Goal: Task Accomplishment & Management: Manage account settings

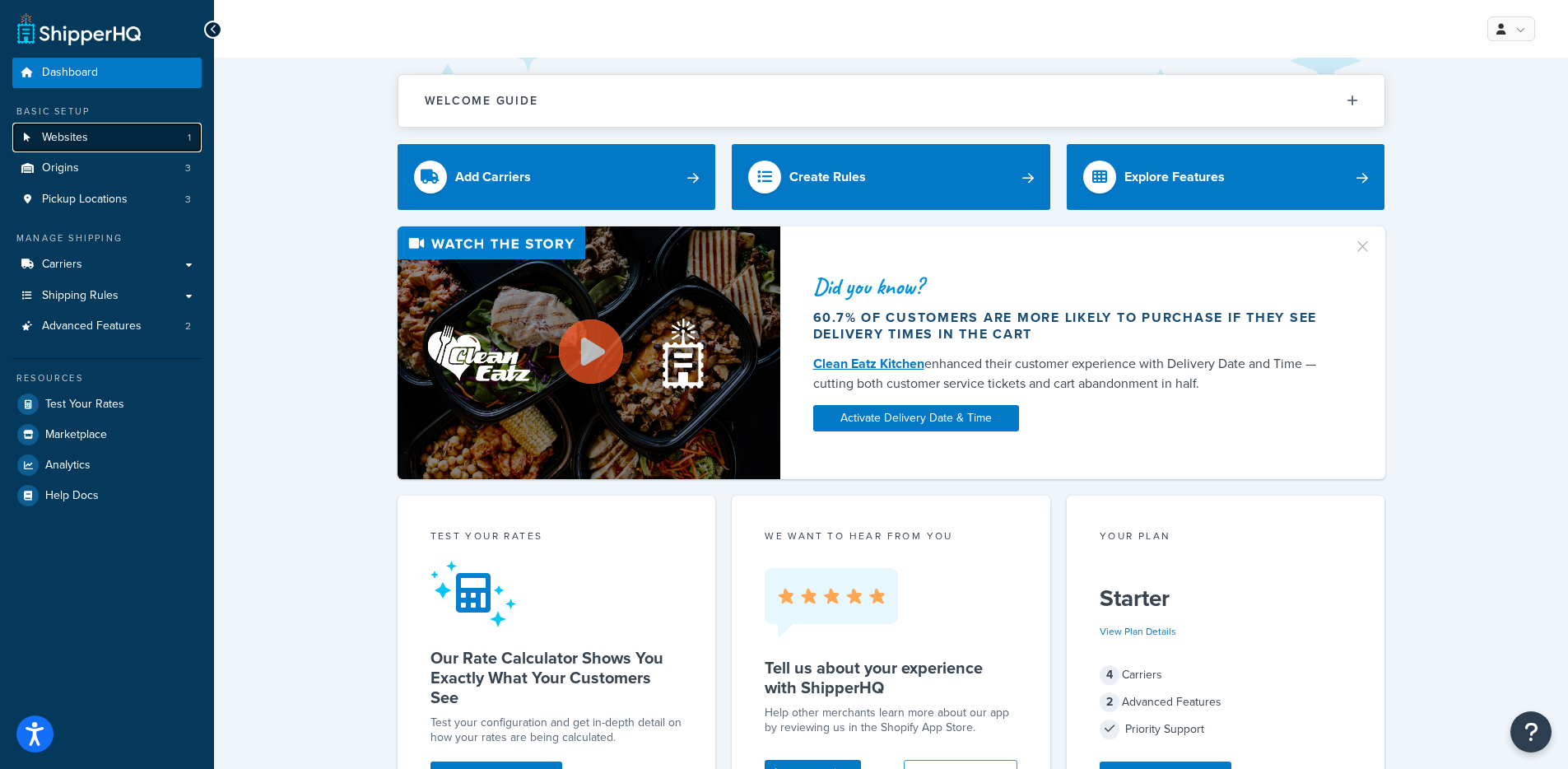
click at [157, 127] on link "Websites 1" at bounding box center [107, 138] width 190 height 31
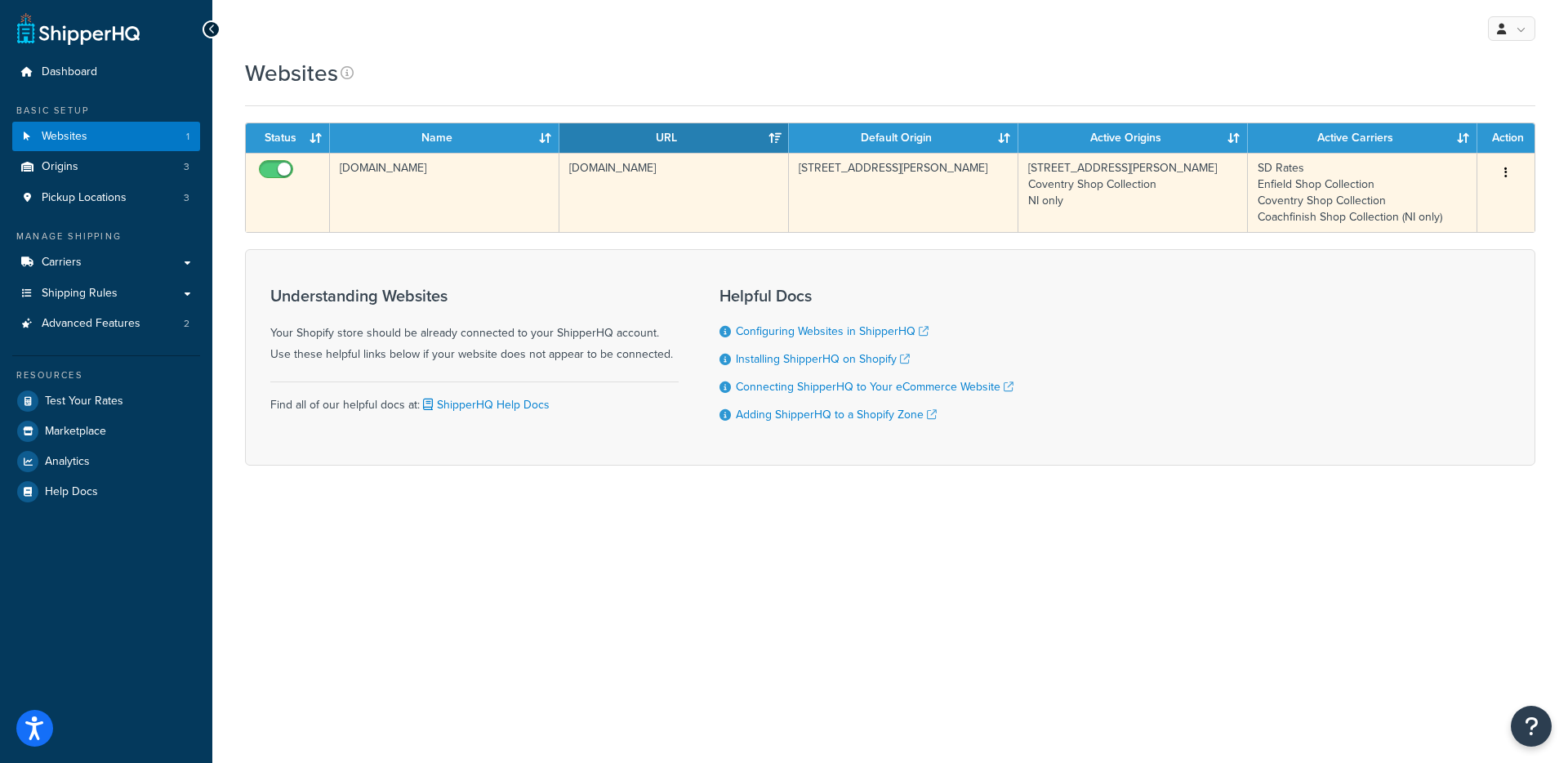
click at [960, 187] on td "2 Baird Rd." at bounding box center [904, 192] width 230 height 79
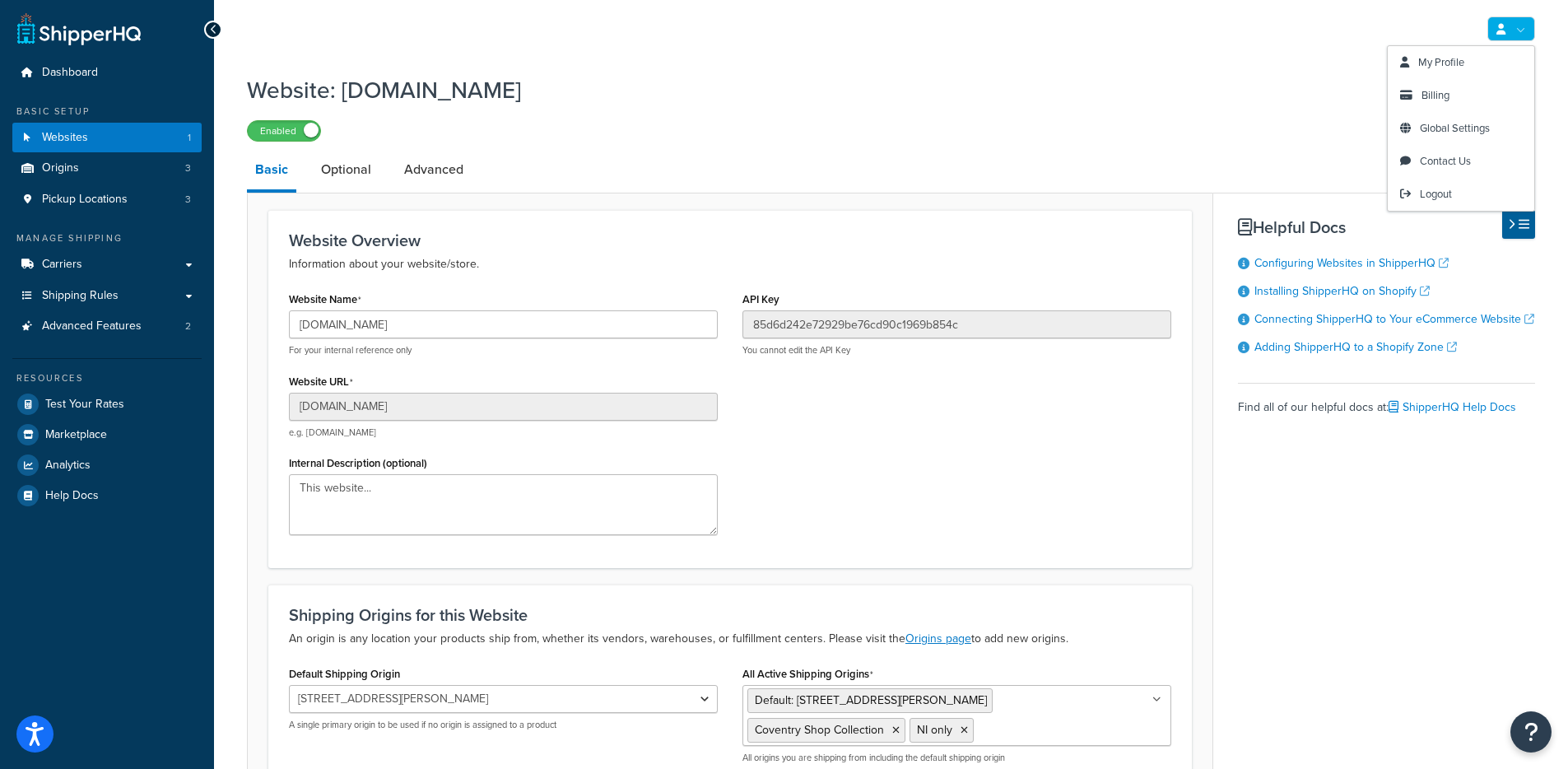
click at [1523, 32] on link at bounding box center [1511, 28] width 48 height 25
drag, startPoint x: 1458, startPoint y: 122, endPoint x: 1382, endPoint y: 128, distance: 76.2
click at [1458, 122] on span "Global Settings" at bounding box center [1454, 128] width 70 height 15
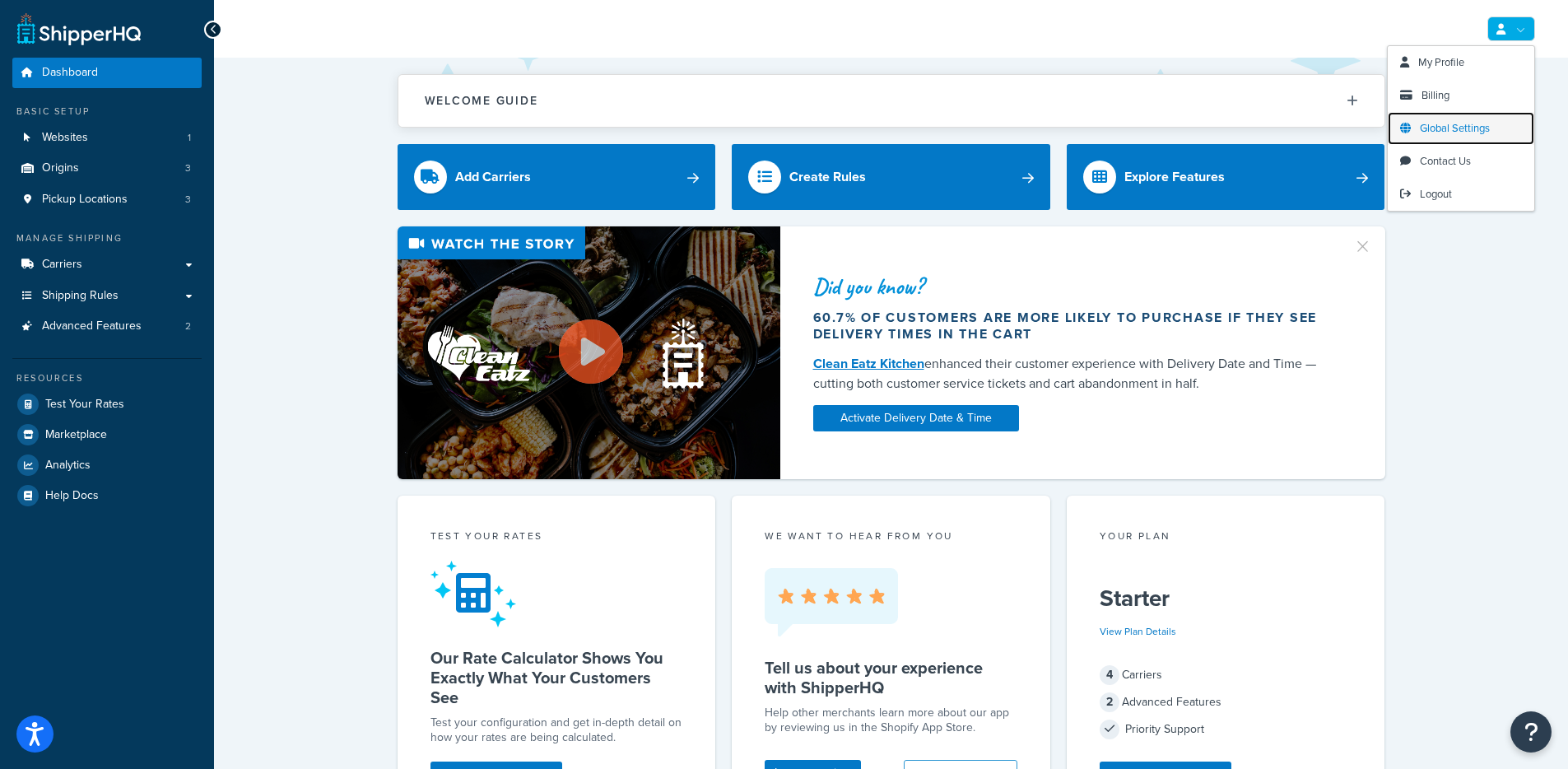
click at [1463, 123] on span "Global Settings" at bounding box center [1454, 128] width 70 height 15
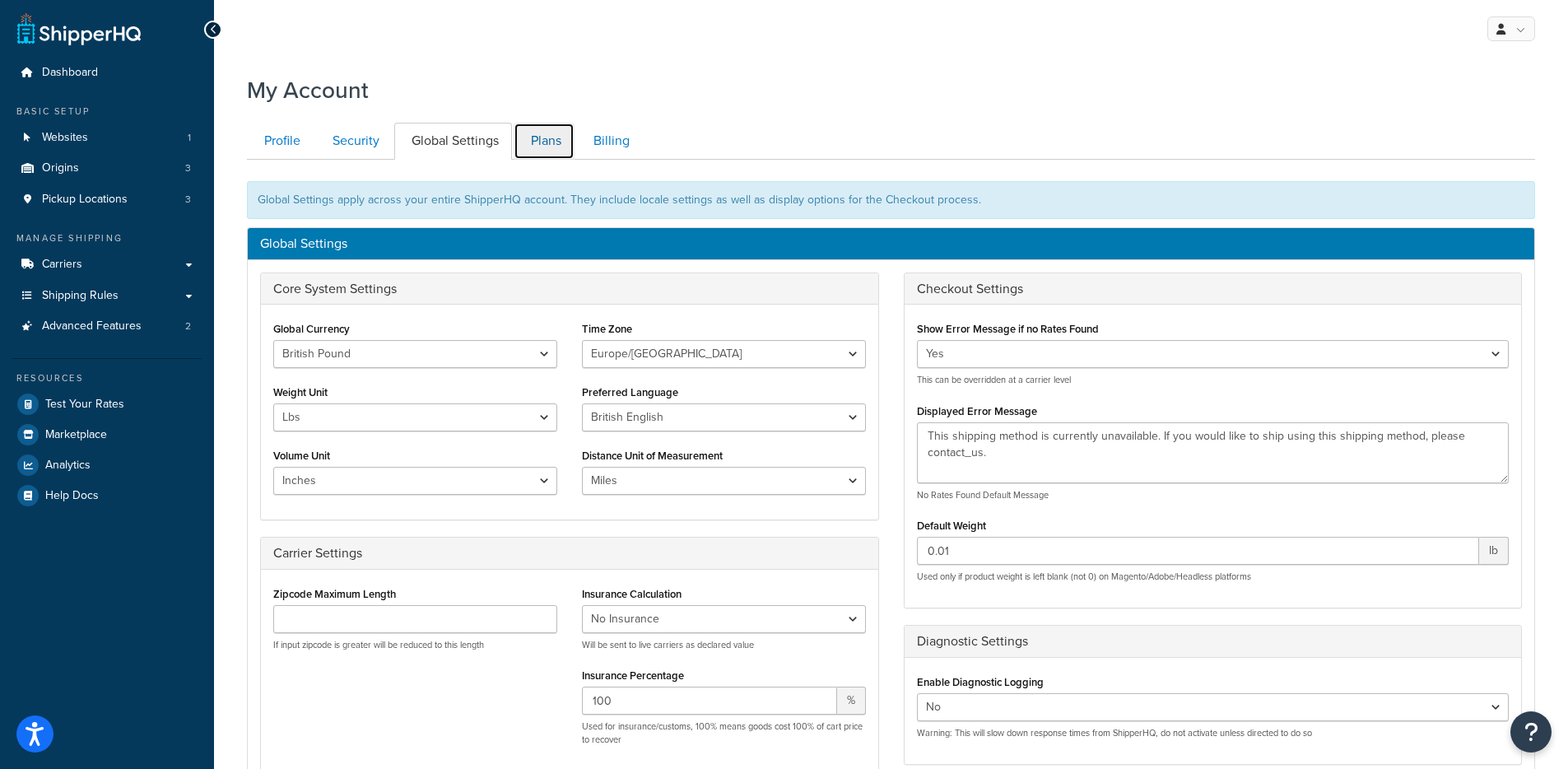
click at [559, 140] on link "Plans" at bounding box center [544, 141] width 61 height 37
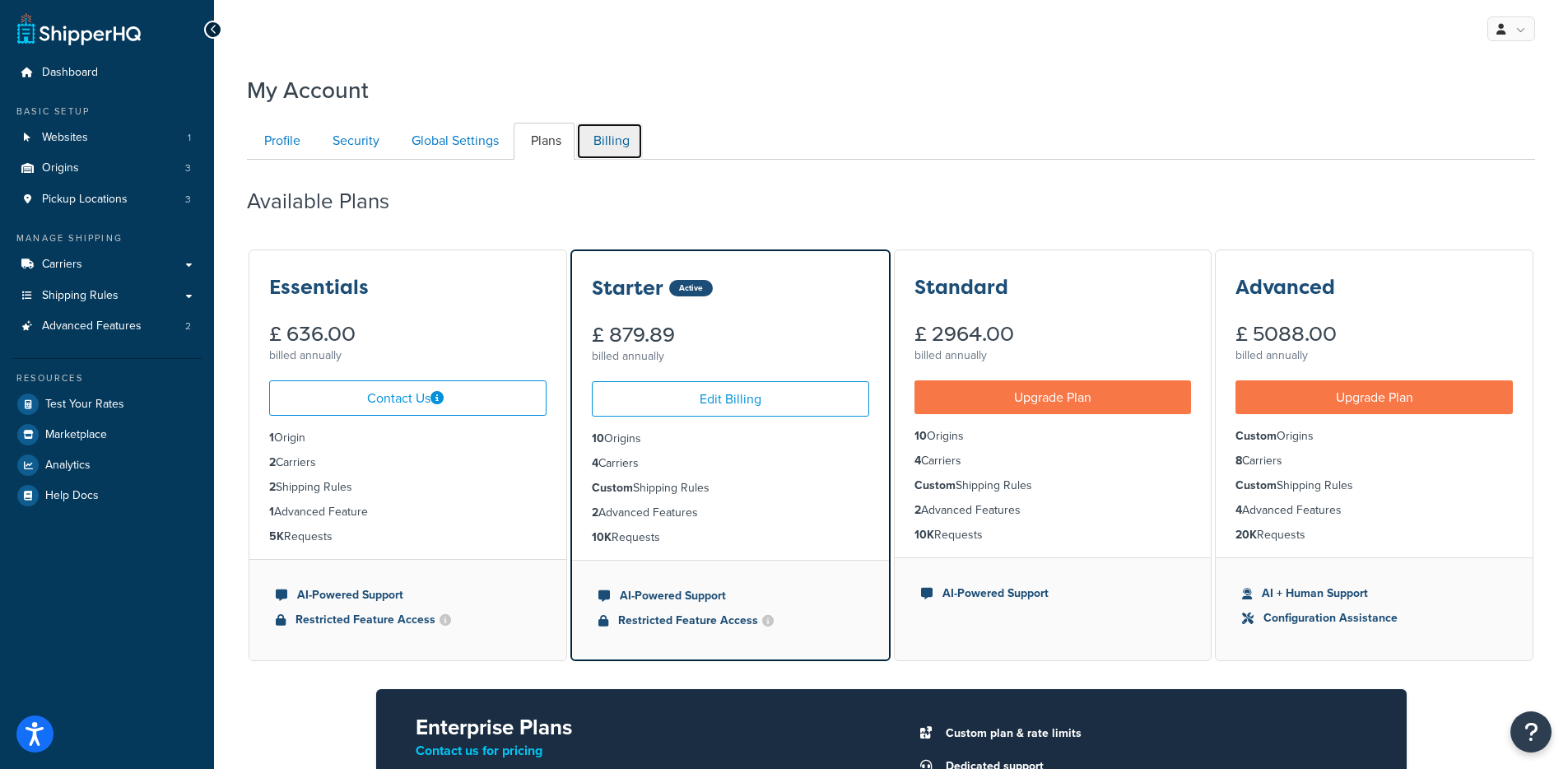
click at [588, 143] on link "Billing" at bounding box center [609, 141] width 66 height 37
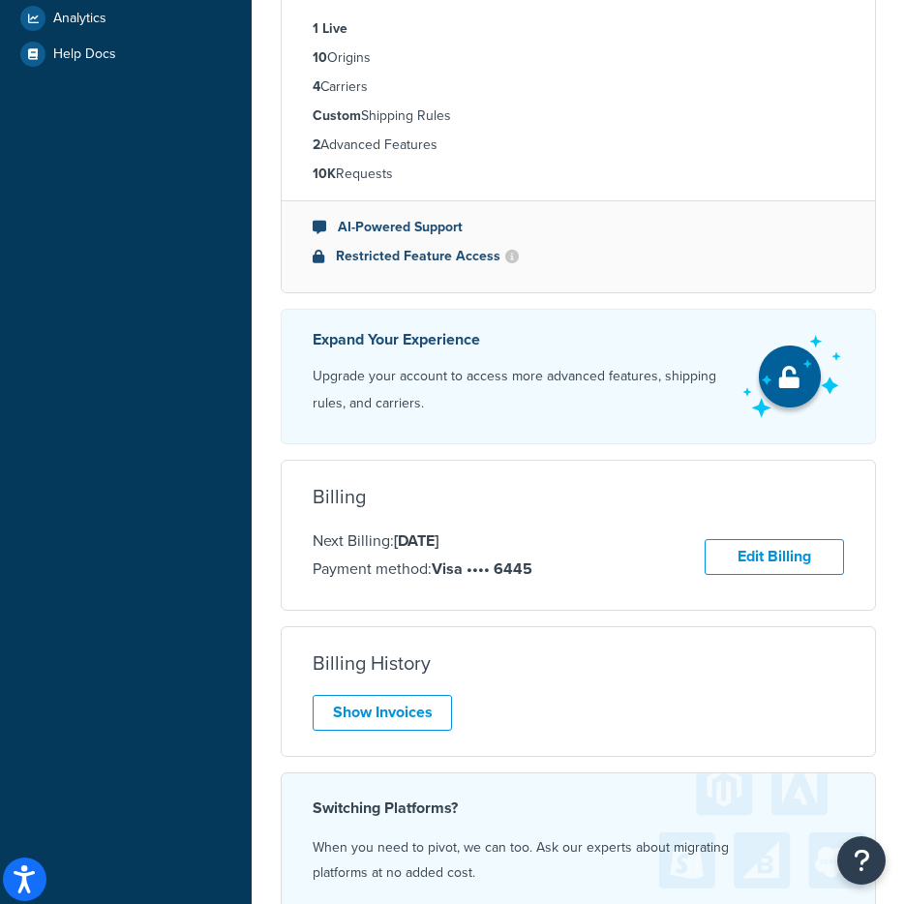
scroll to position [795, 0]
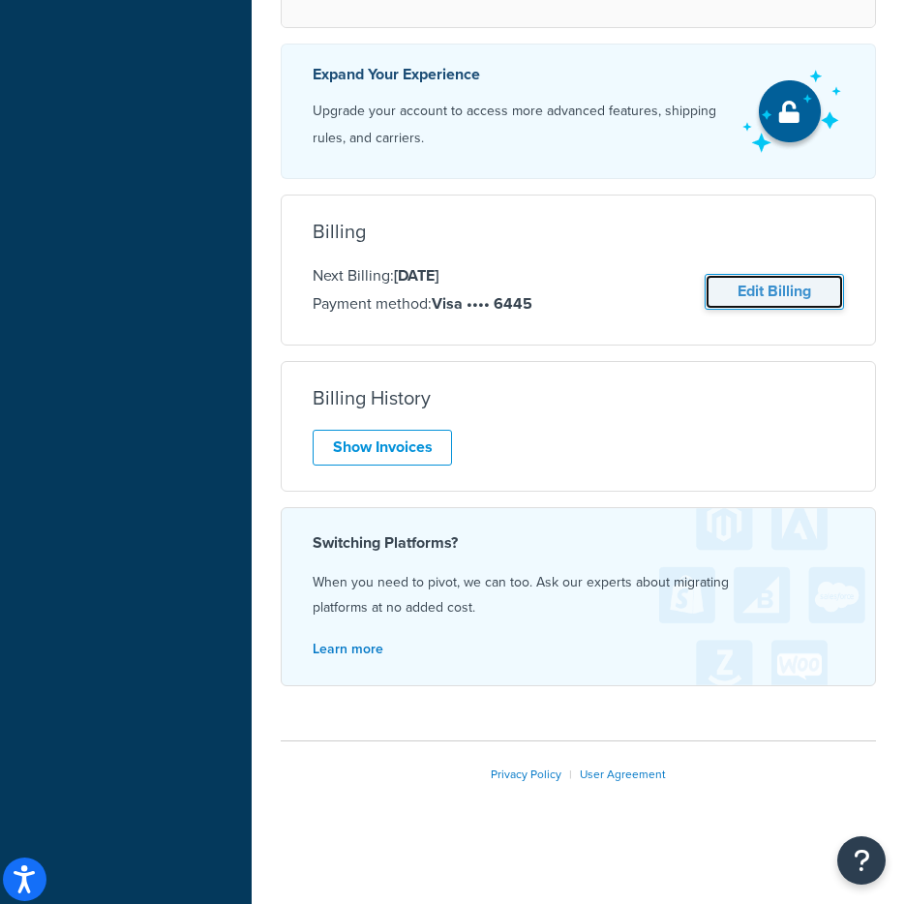
click at [750, 300] on link "Edit Billing" at bounding box center [774, 292] width 139 height 36
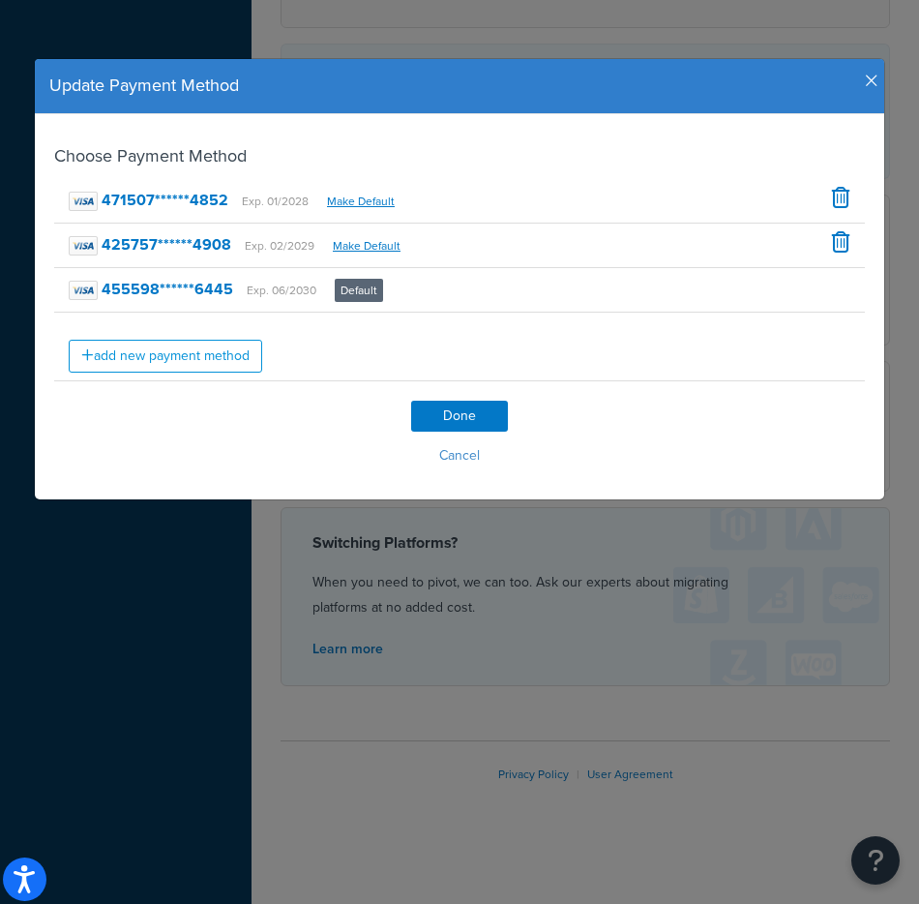
click at [866, 80] on icon "button" at bounding box center [872, 81] width 14 height 17
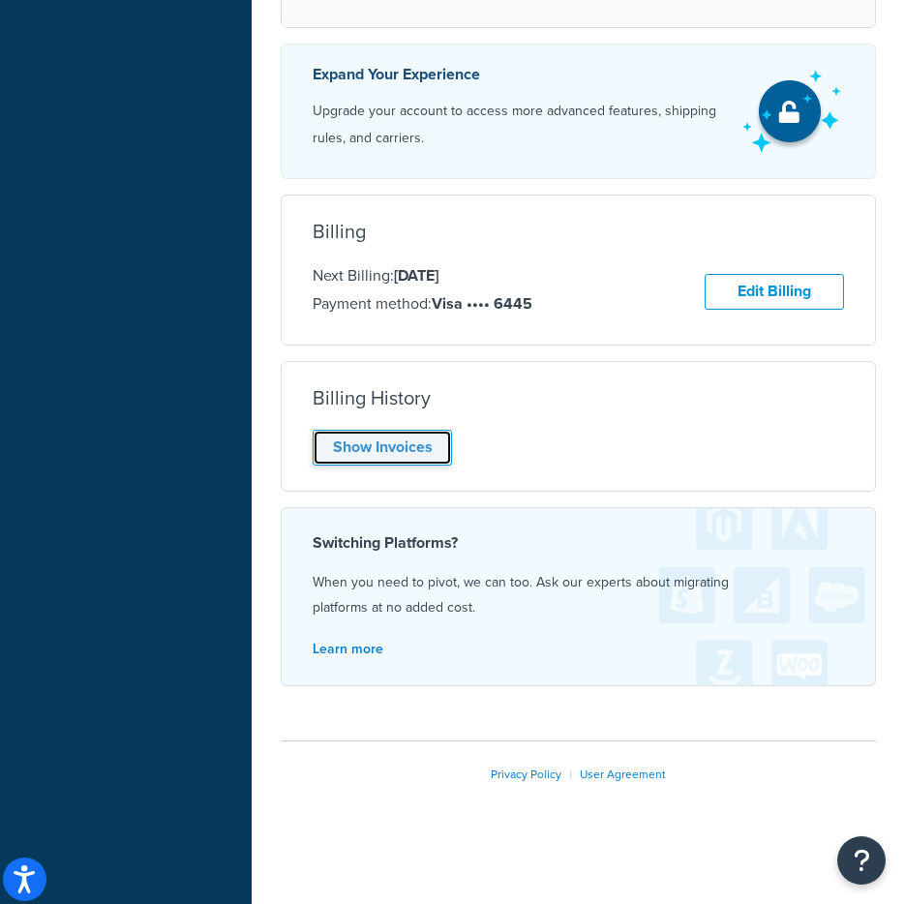
click at [425, 453] on link "Show Invoices" at bounding box center [382, 448] width 139 height 36
click at [425, 453] on div "Show Invoices" at bounding box center [578, 448] width 531 height 36
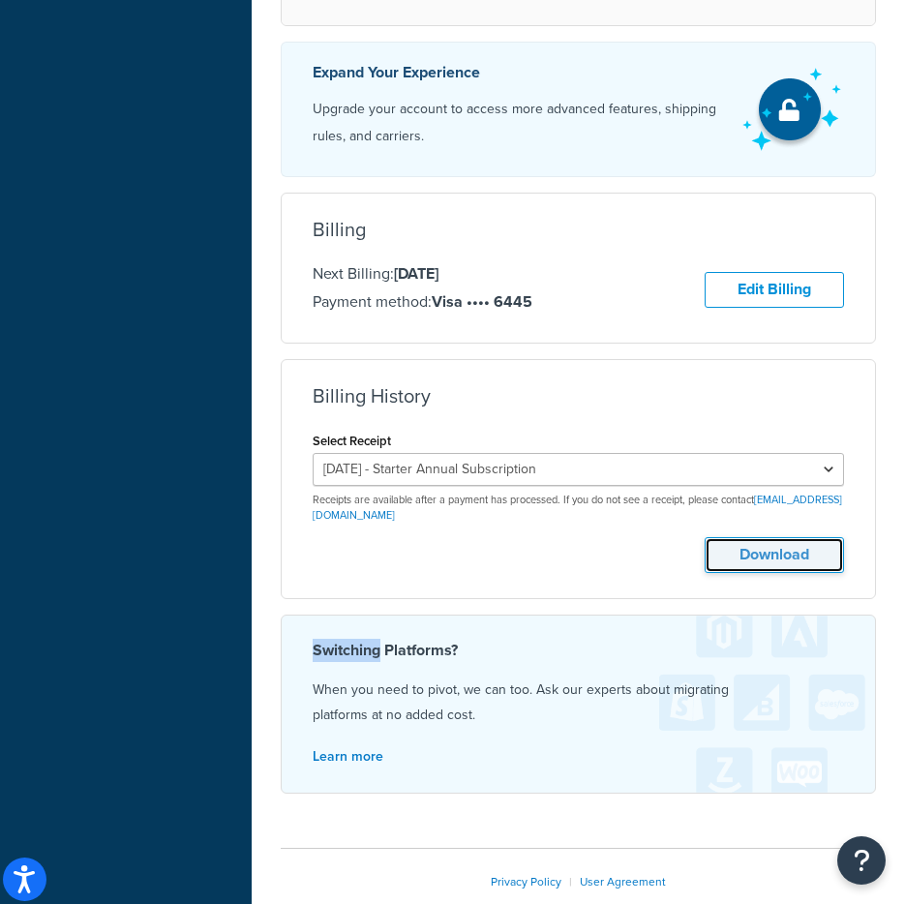
click at [719, 555] on button "Download" at bounding box center [774, 555] width 139 height 36
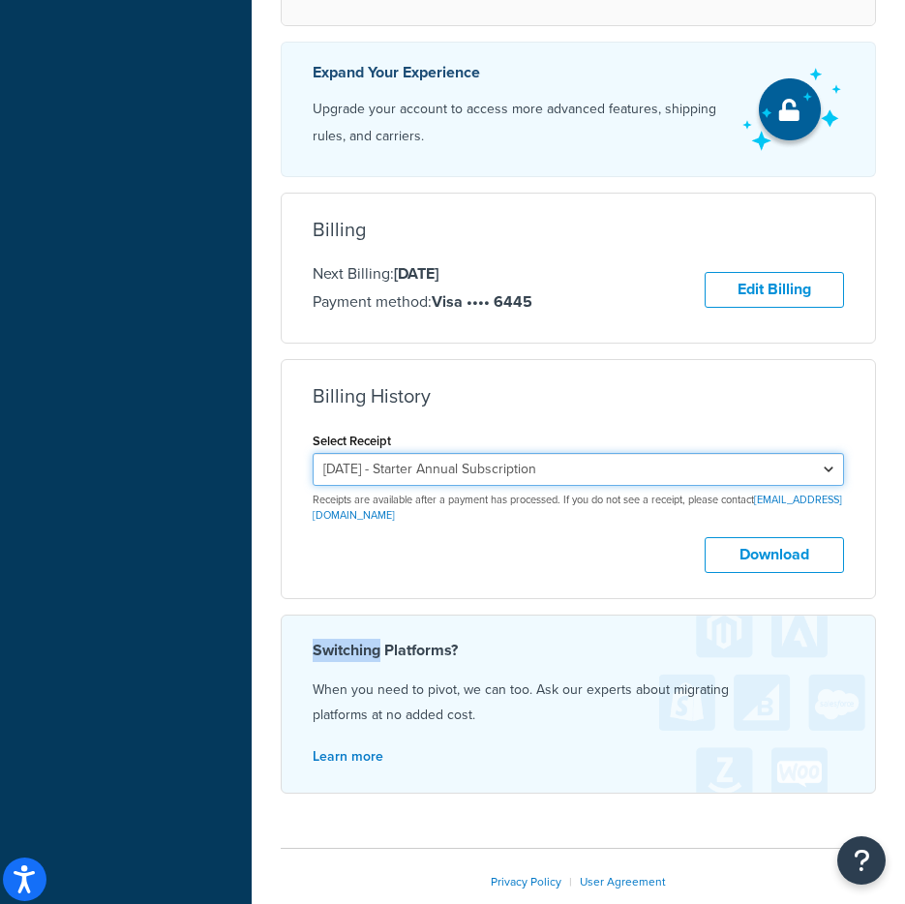
click at [695, 469] on select "August 19, 2025 - Starter Annual Subscription August 19, 2024 - Starter Annual …" at bounding box center [578, 469] width 531 height 33
click at [313, 455] on select "August 19, 2025 - Starter Annual Subscription August 19, 2024 - Starter Annual …" at bounding box center [578, 469] width 531 height 33
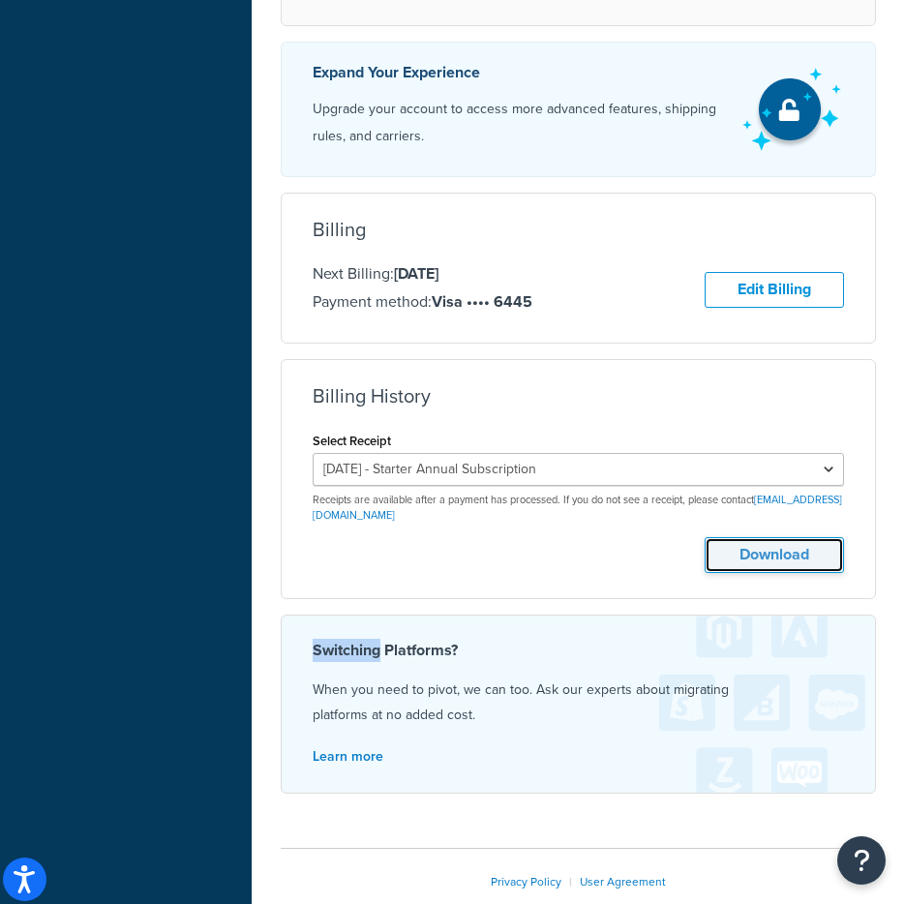
click at [728, 555] on button "Download" at bounding box center [774, 555] width 139 height 36
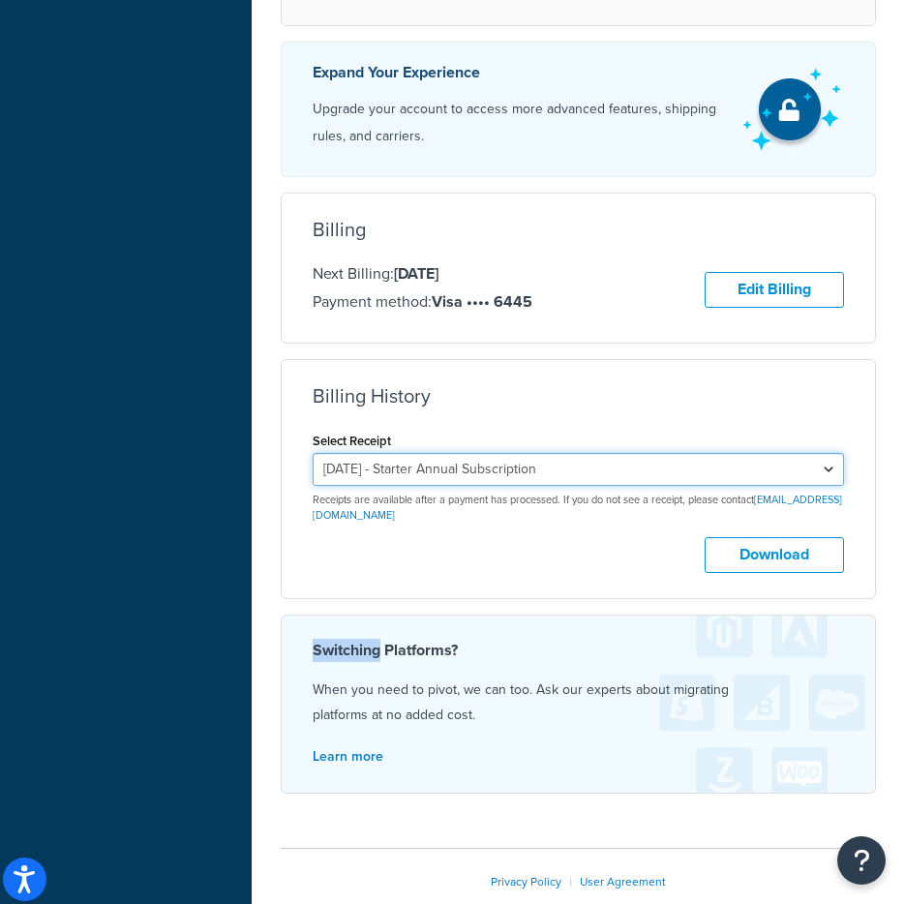
click at [546, 473] on select "[DATE] - Starter Annual Subscription [DATE] - Starter Annual Subscription [DATE…" at bounding box center [578, 469] width 531 height 33
click at [313, 455] on select "[DATE] - Starter Annual Subscription [DATE] - Starter Annual Subscription [DATE…" at bounding box center [578, 469] width 531 height 33
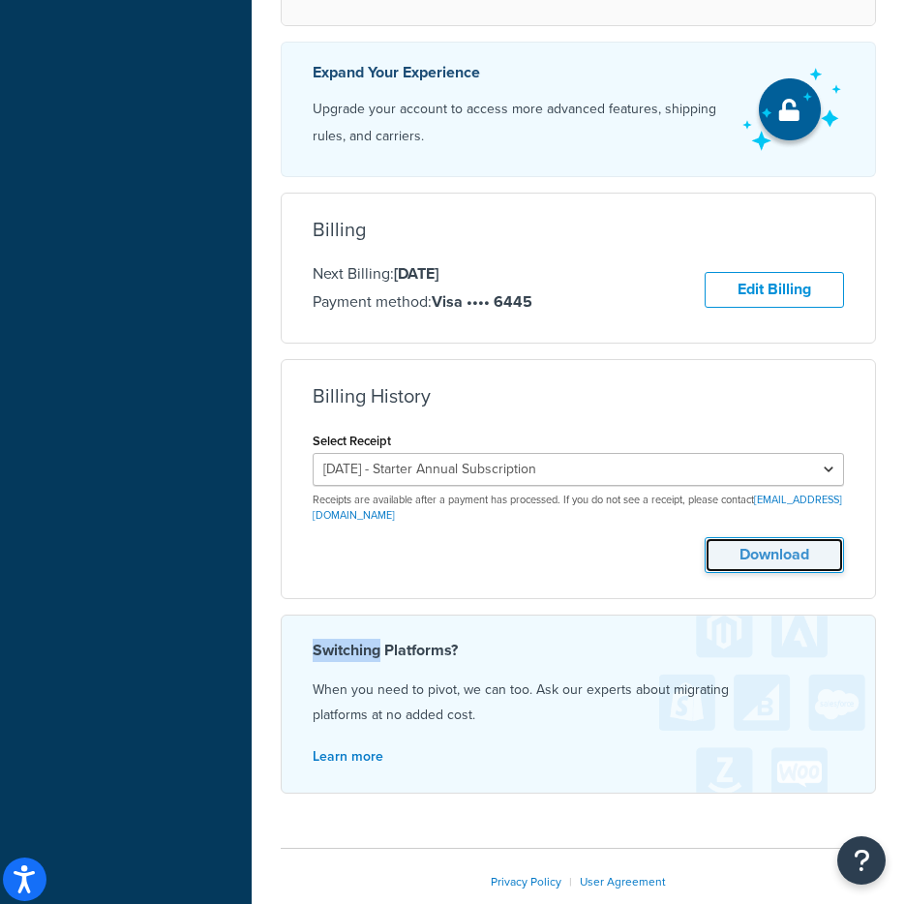
click at [752, 555] on button "Download" at bounding box center [774, 555] width 139 height 36
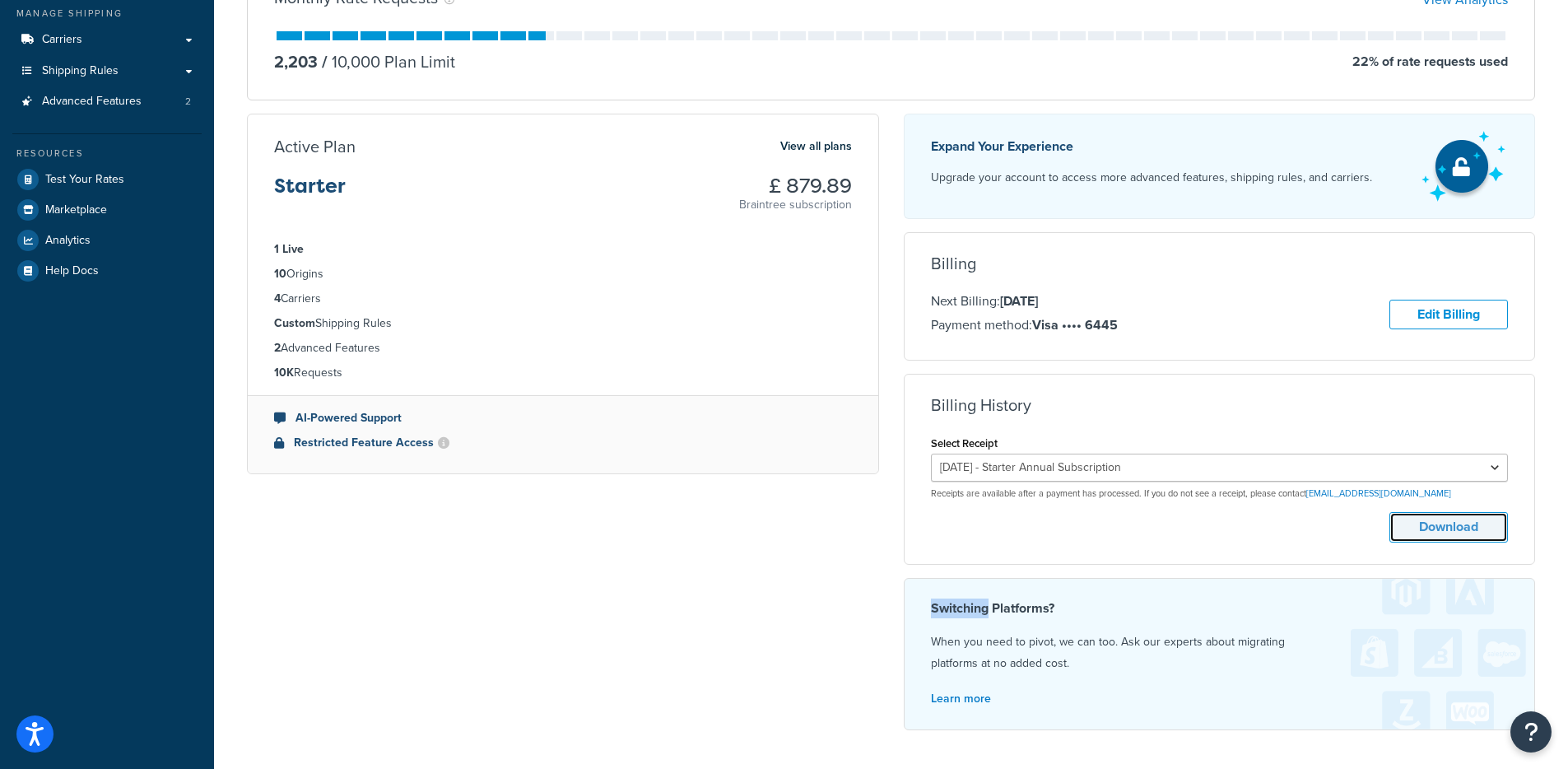
scroll to position [373, 0]
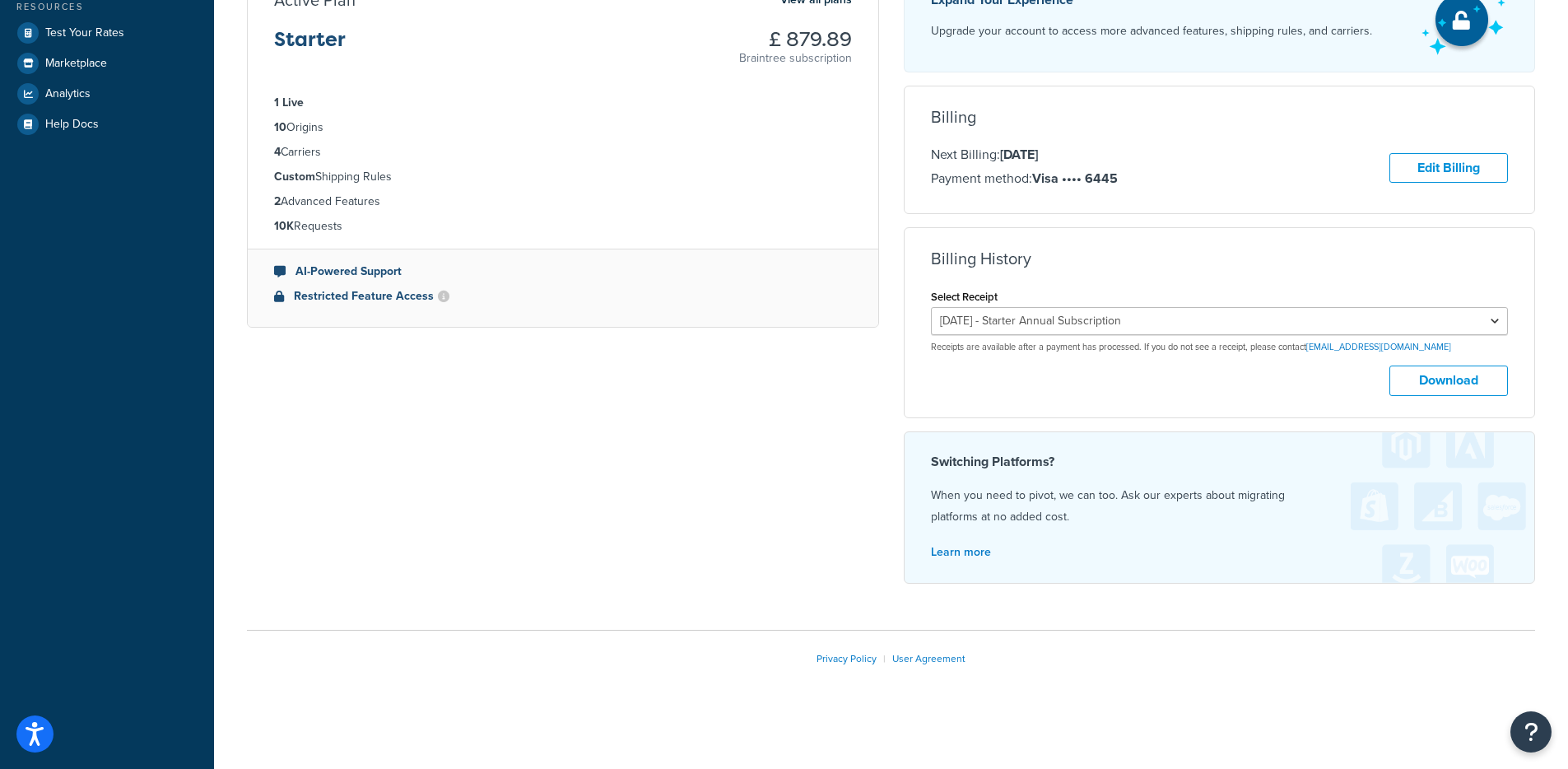
drag, startPoint x: 902, startPoint y: 472, endPoint x: 924, endPoint y: 503, distance: 38.0
click at [901, 475] on div "Expand Your Experience Upgrade your account to access more advanced features, s…" at bounding box center [1219, 282] width 656 height 629
drag, startPoint x: 925, startPoint y: 504, endPoint x: 1141, endPoint y: 494, distance: 216.2
click at [1141, 493] on div "Switching Platforms? When you need to pivot, we can too. Ask our experts about …" at bounding box center [1219, 507] width 632 height 152
click at [1145, 511] on p "When you need to pivot, we can too. Ask our experts about migrating platforms a…" at bounding box center [1219, 506] width 577 height 43
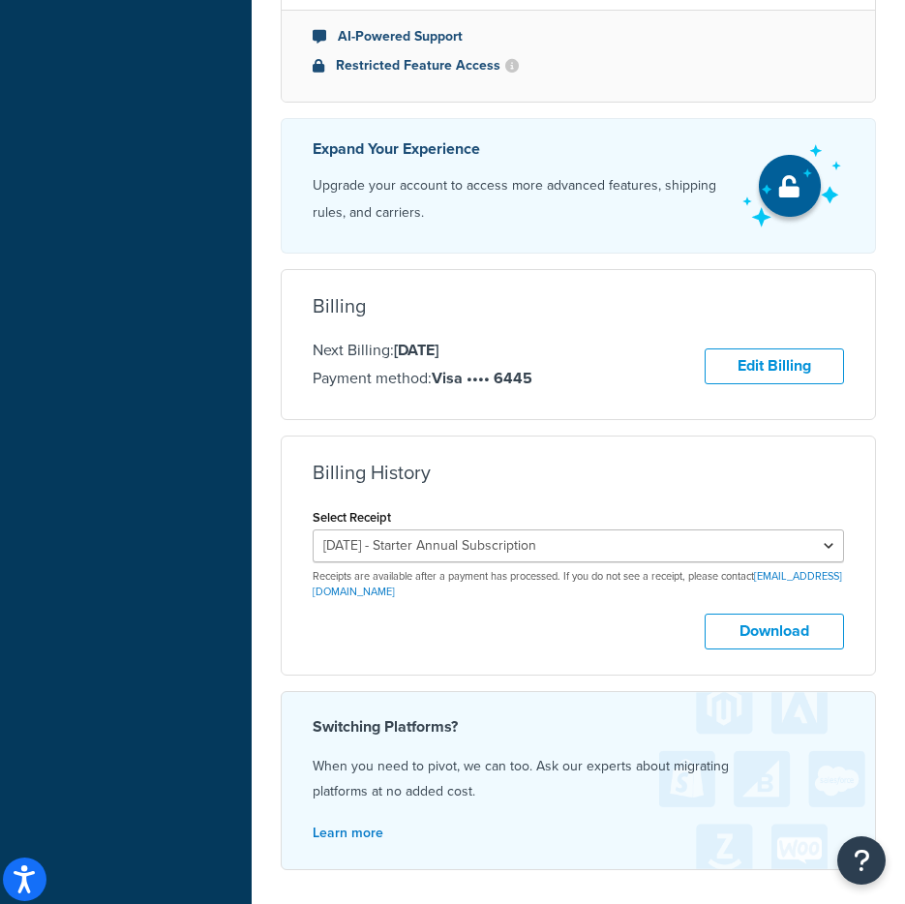
scroll to position [905, 0]
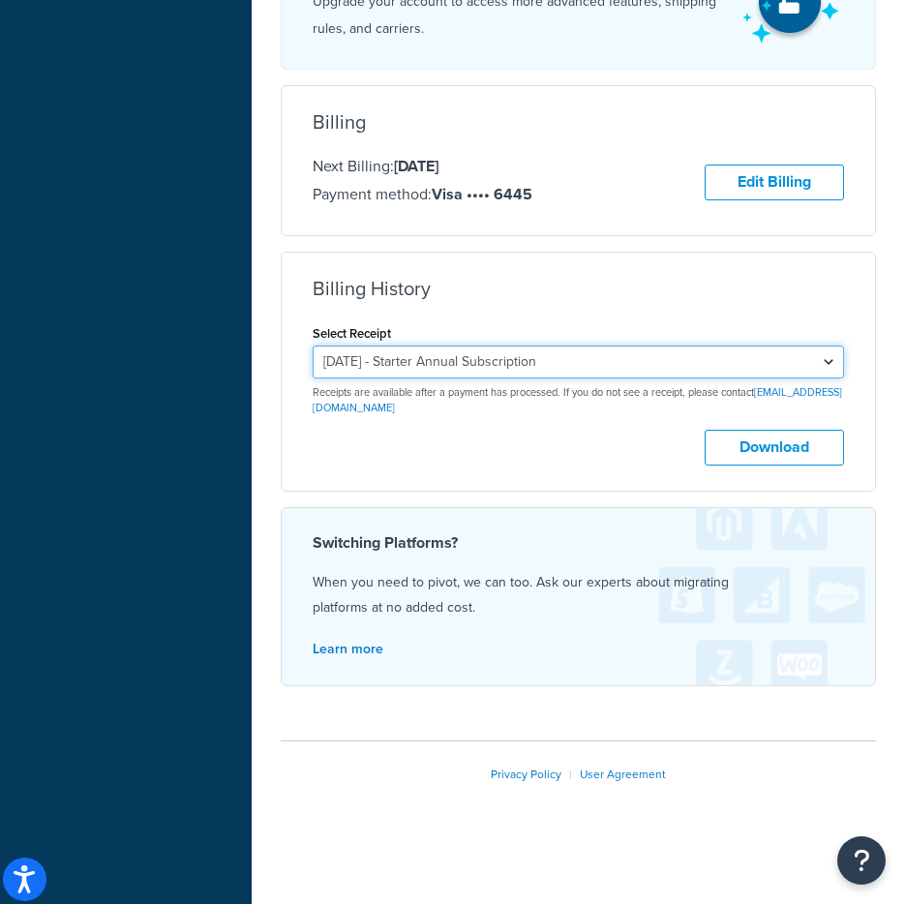
click at [763, 355] on select "[DATE] - Starter Annual Subscription [DATE] - Starter Annual Subscription [DATE…" at bounding box center [578, 361] width 531 height 33
select select "jr3vwpvd"
click at [313, 345] on select "[DATE] - Starter Annual Subscription [DATE] - Starter Annual Subscription [DATE…" at bounding box center [578, 361] width 531 height 33
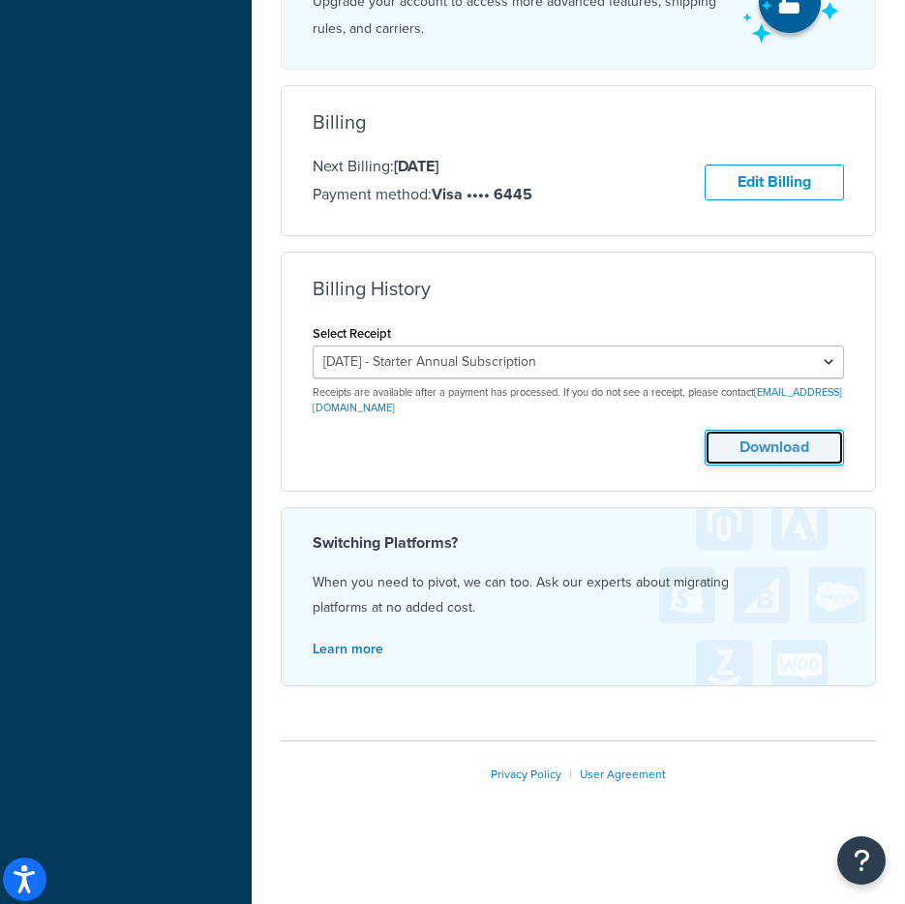
click at [779, 461] on button "Download" at bounding box center [774, 448] width 139 height 36
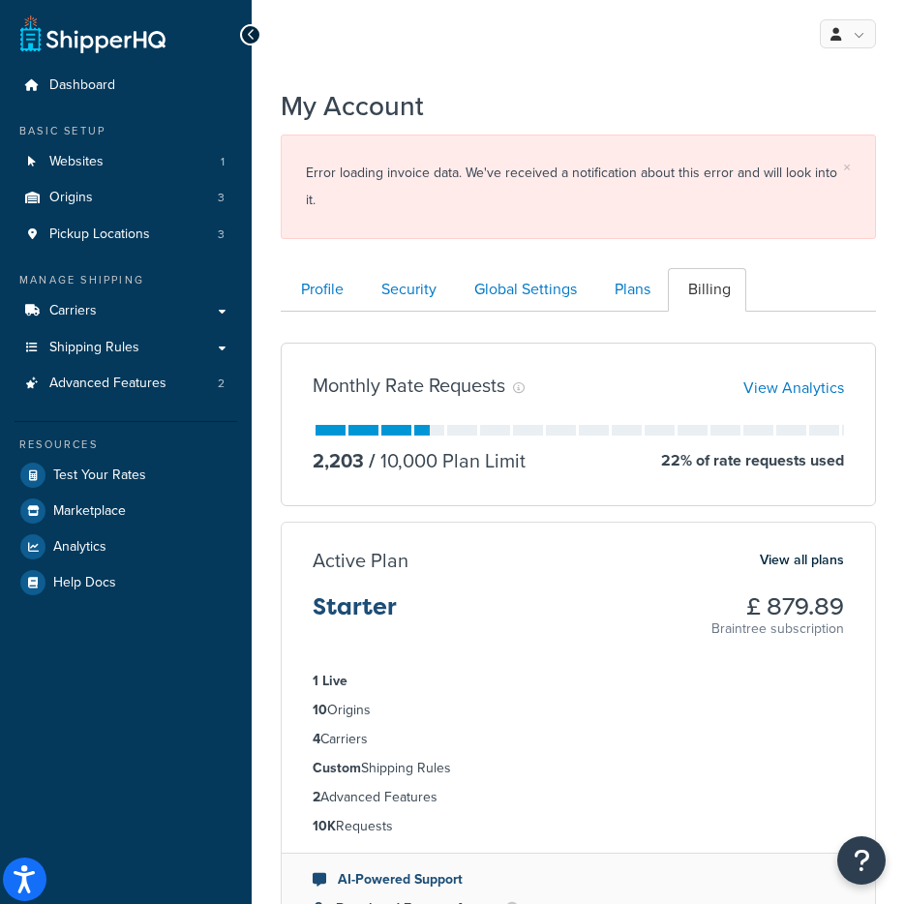
scroll to position [919, 0]
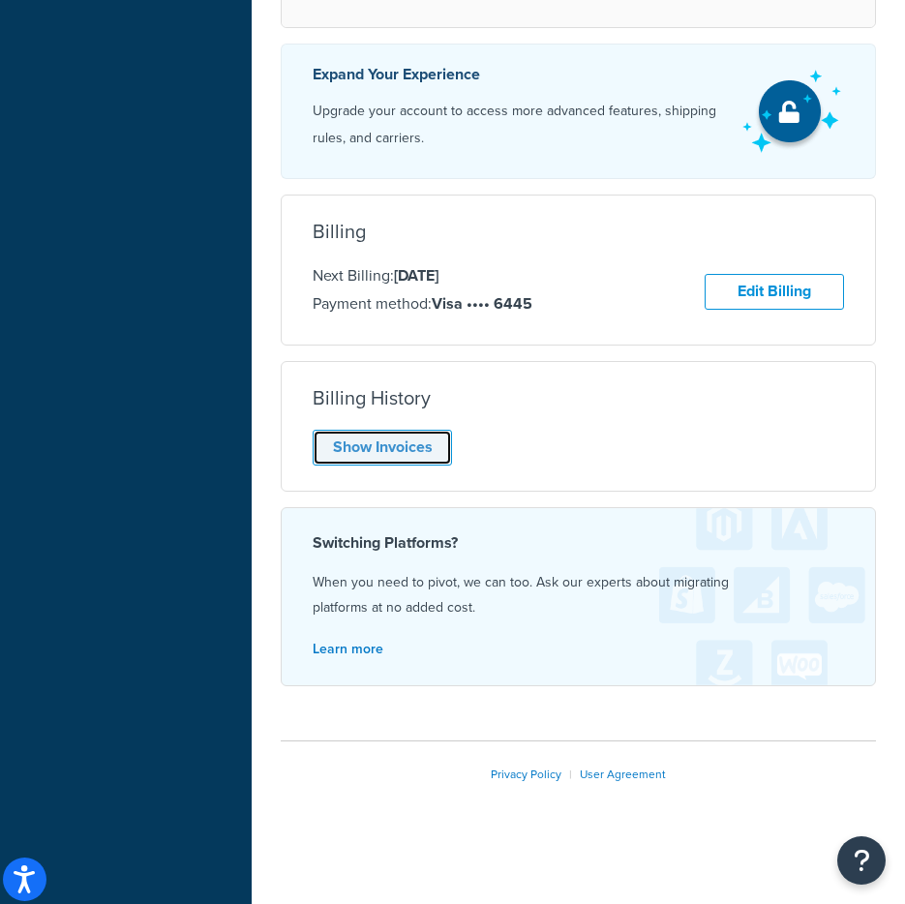
click at [397, 450] on link "Show Invoices" at bounding box center [382, 448] width 139 height 36
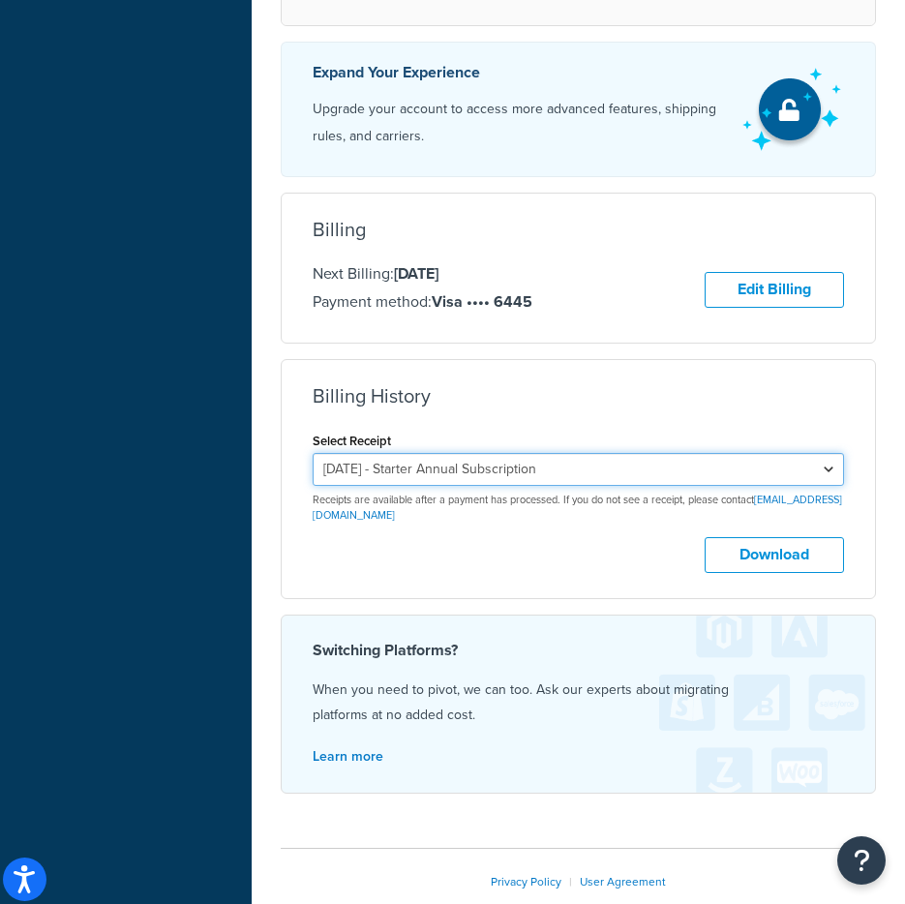
click at [596, 481] on select "[DATE] - Starter Annual Subscription [DATE] - Starter Annual Subscription [DATE…" at bounding box center [578, 469] width 531 height 33
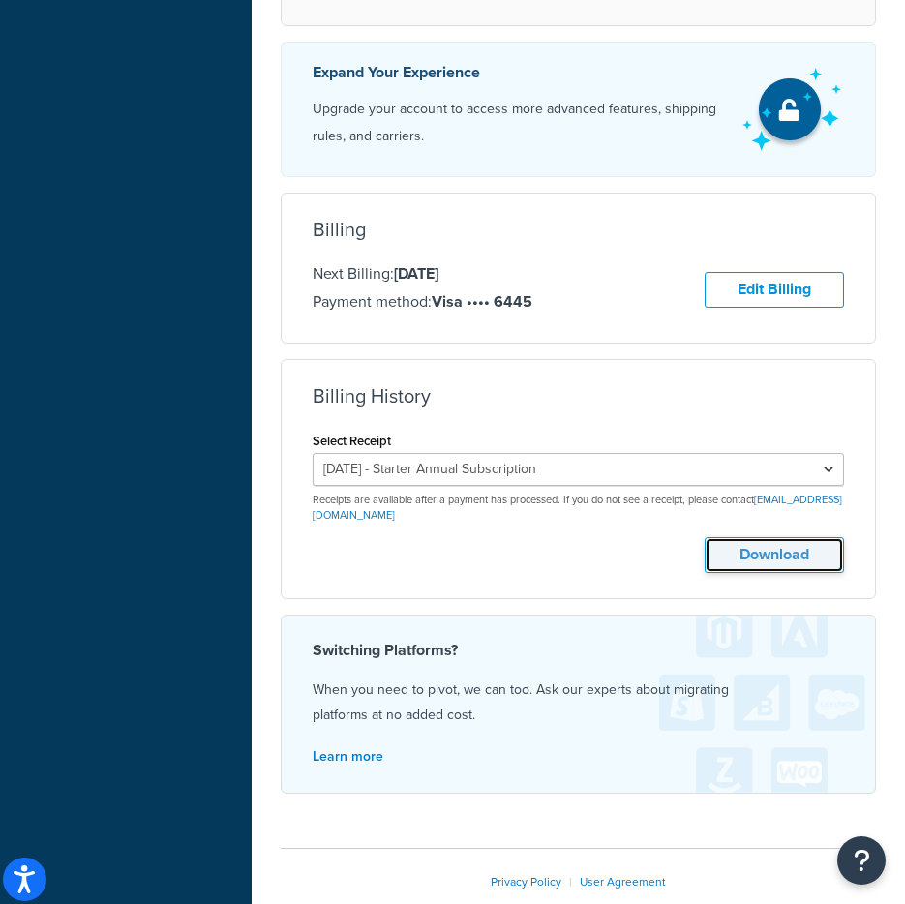
click at [775, 543] on button "Download" at bounding box center [774, 555] width 139 height 36
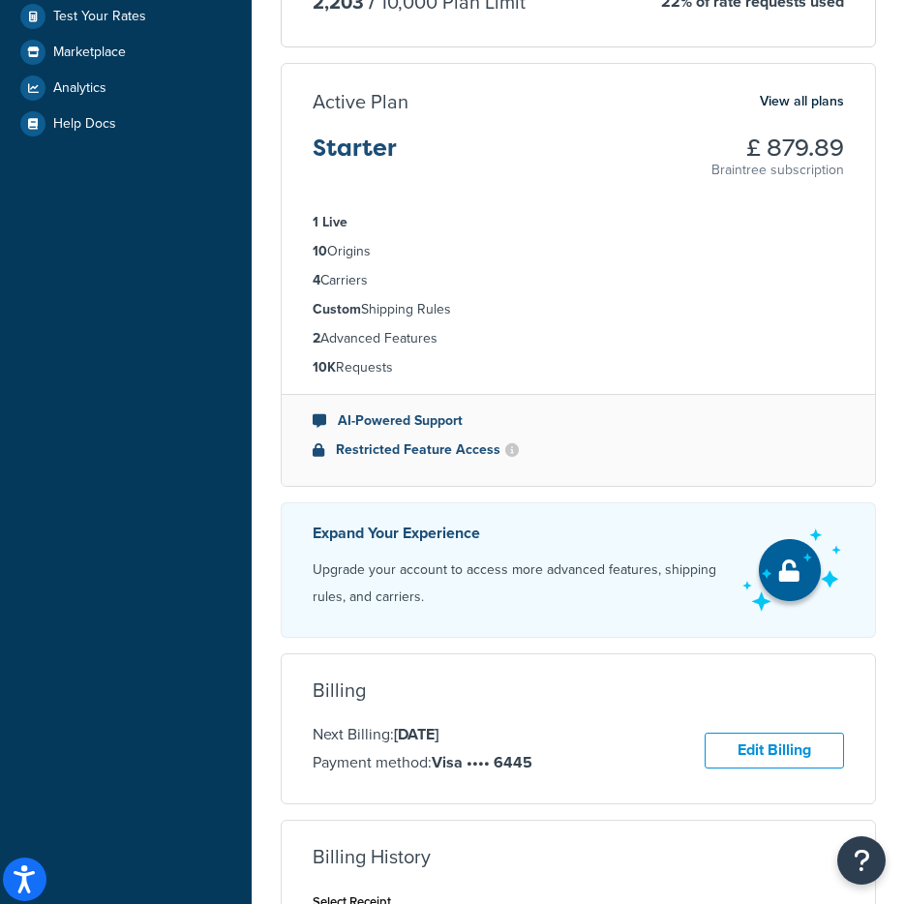
scroll to position [0, 0]
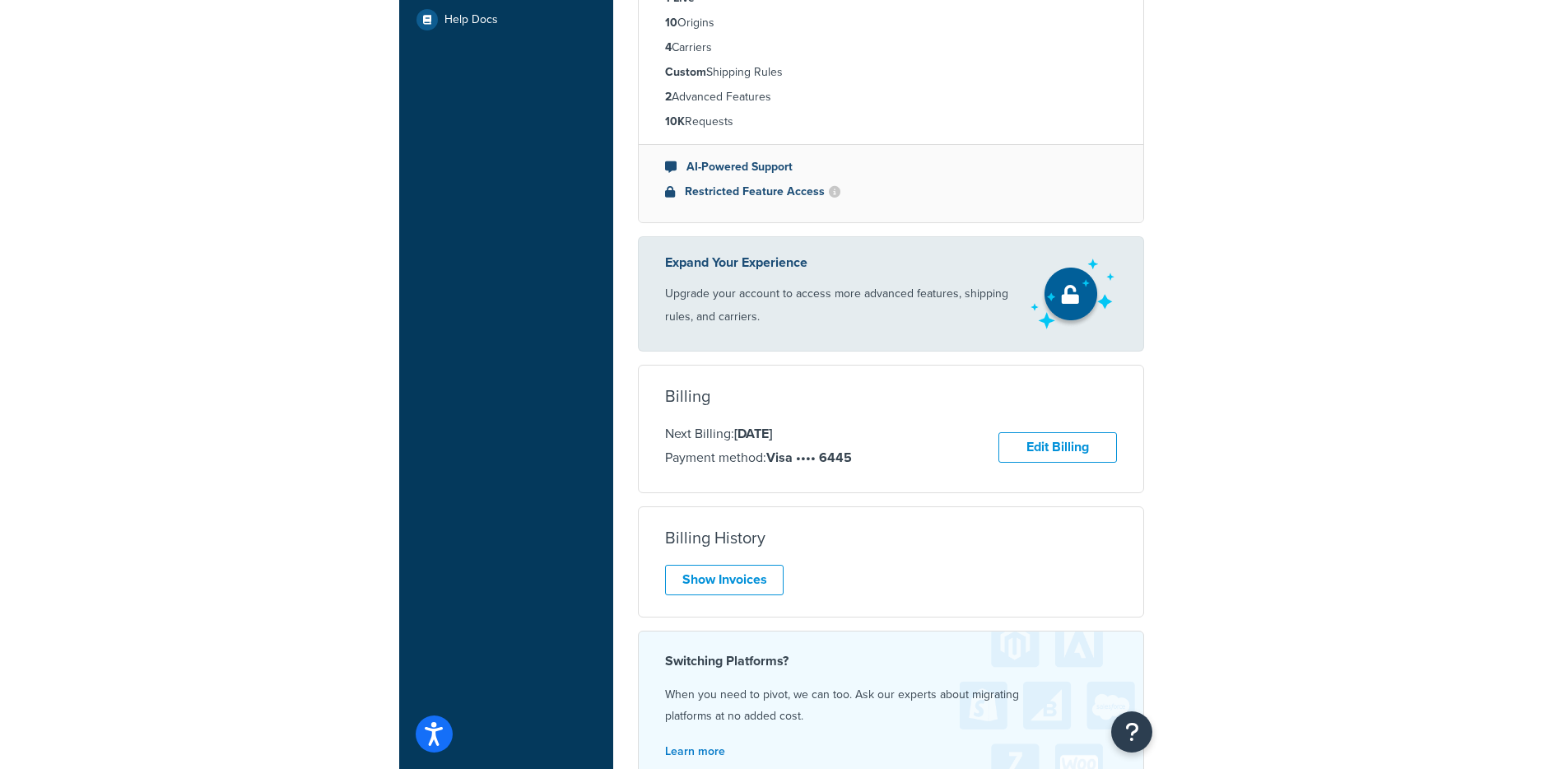
scroll to position [293, 0]
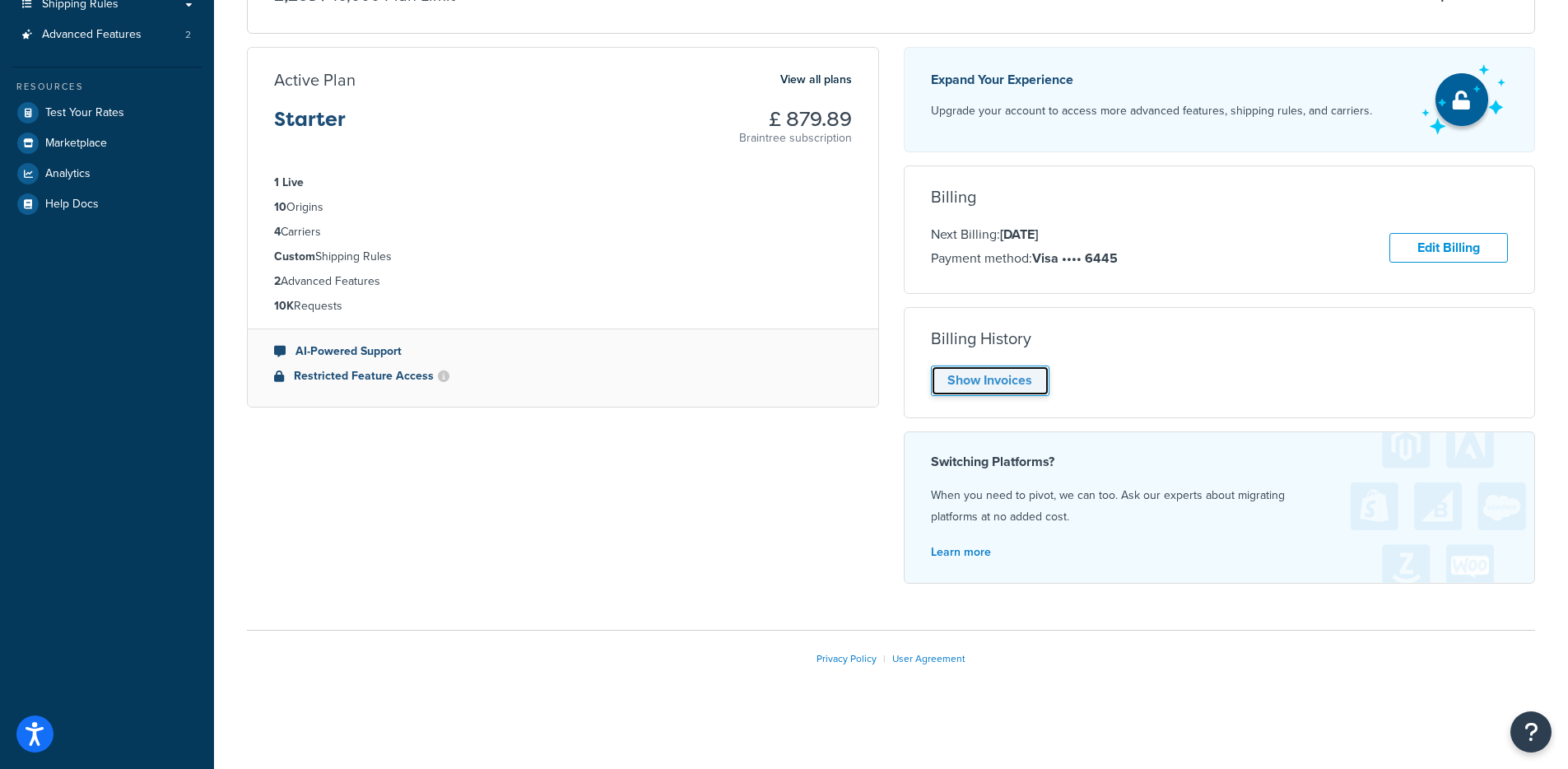
click at [769, 382] on link "Show Invoices" at bounding box center [990, 381] width 118 height 31
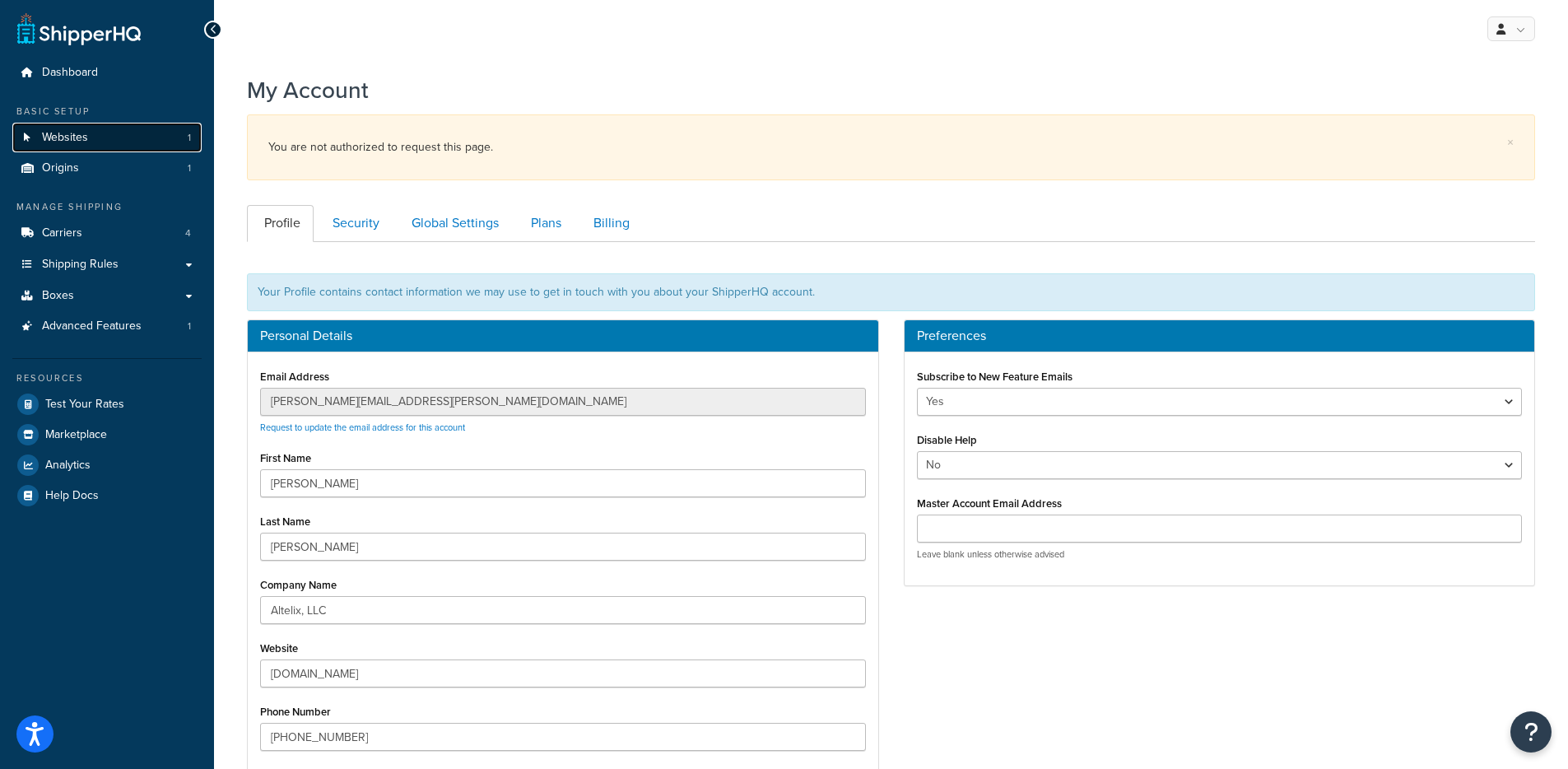
click at [85, 133] on span "Websites" at bounding box center [65, 138] width 46 height 14
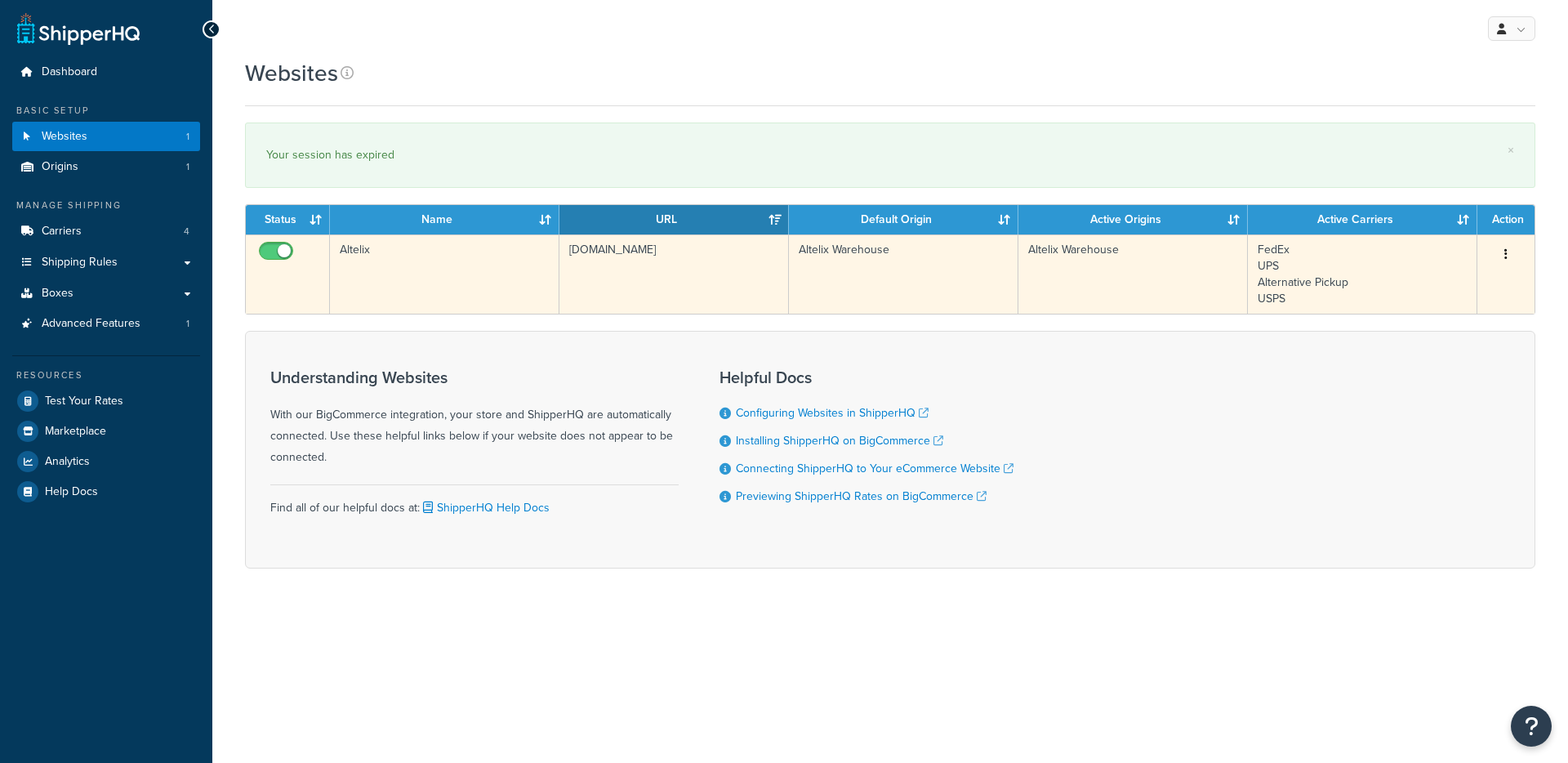
click at [643, 257] on td "[DOMAIN_NAME]" at bounding box center [674, 274] width 230 height 79
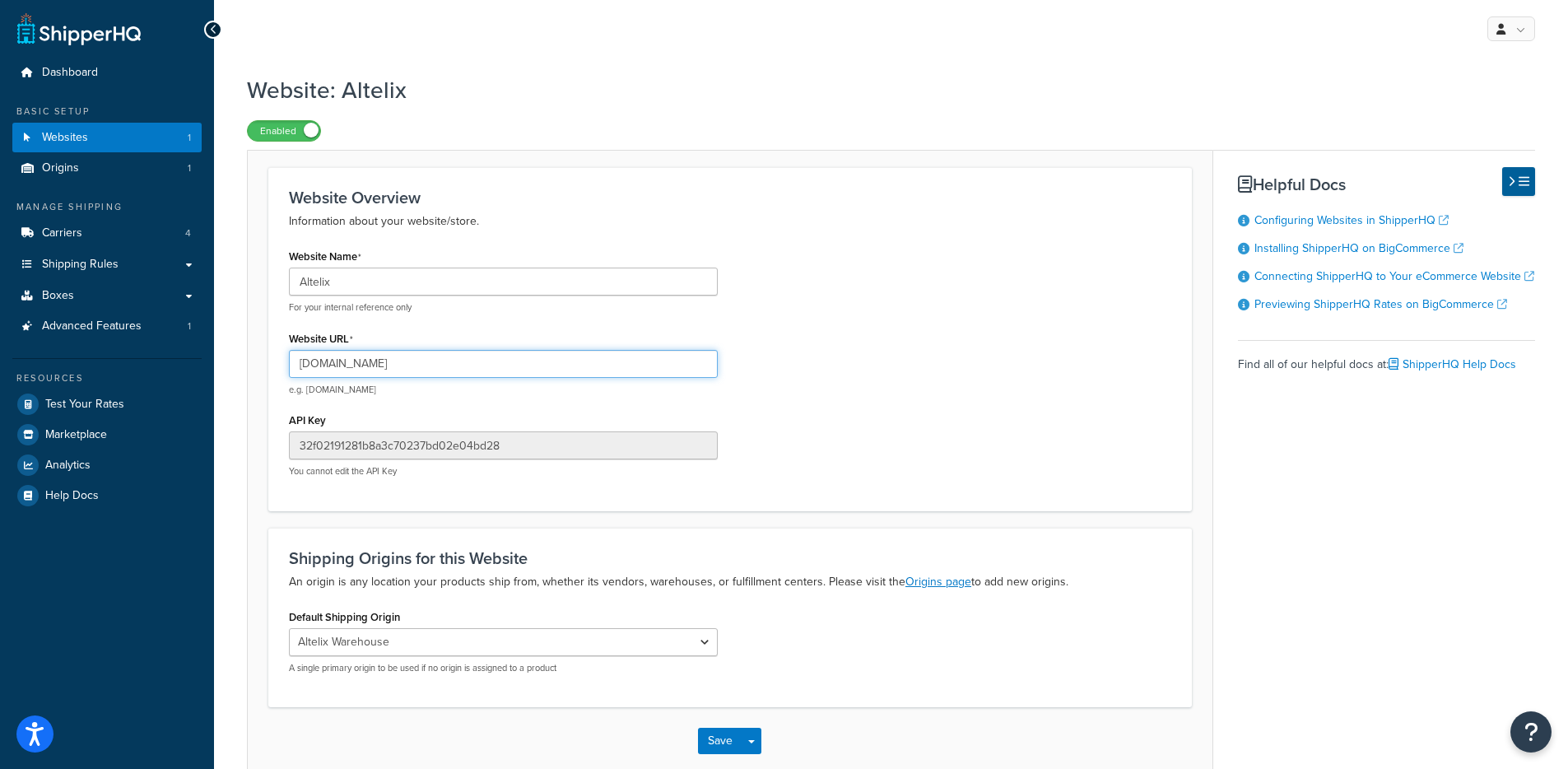
drag, startPoint x: 398, startPoint y: 362, endPoint x: 330, endPoint y: 360, distance: 68.0
click at [330, 360] on input "www.altelix.com" at bounding box center [503, 363] width 429 height 28
click at [890, 268] on div "Website Name Altelix For your internal reference only Website URL www.altelix.c…" at bounding box center [730, 367] width 906 height 245
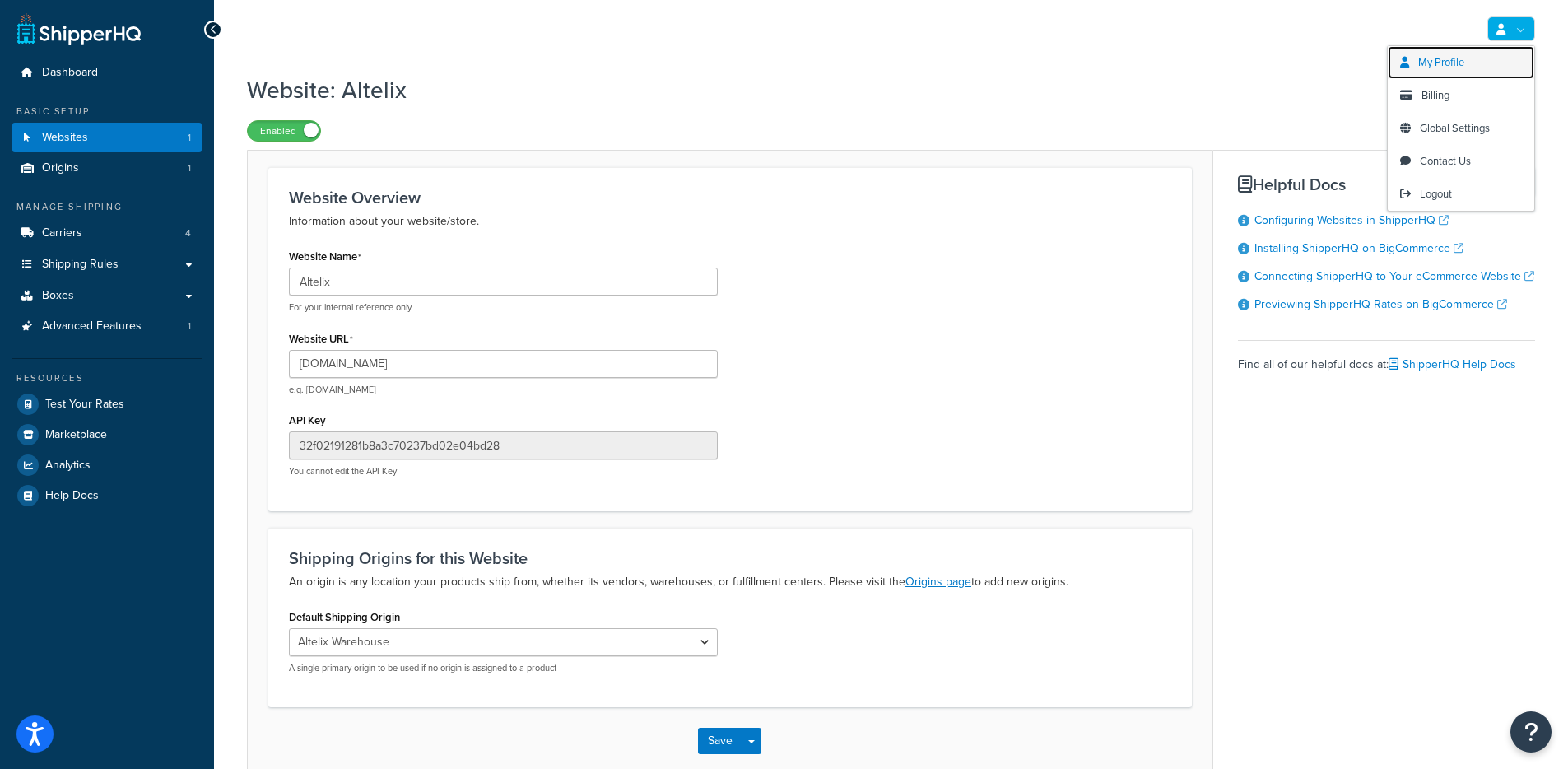
click at [1485, 54] on link "My Profile" at bounding box center [1461, 62] width 146 height 33
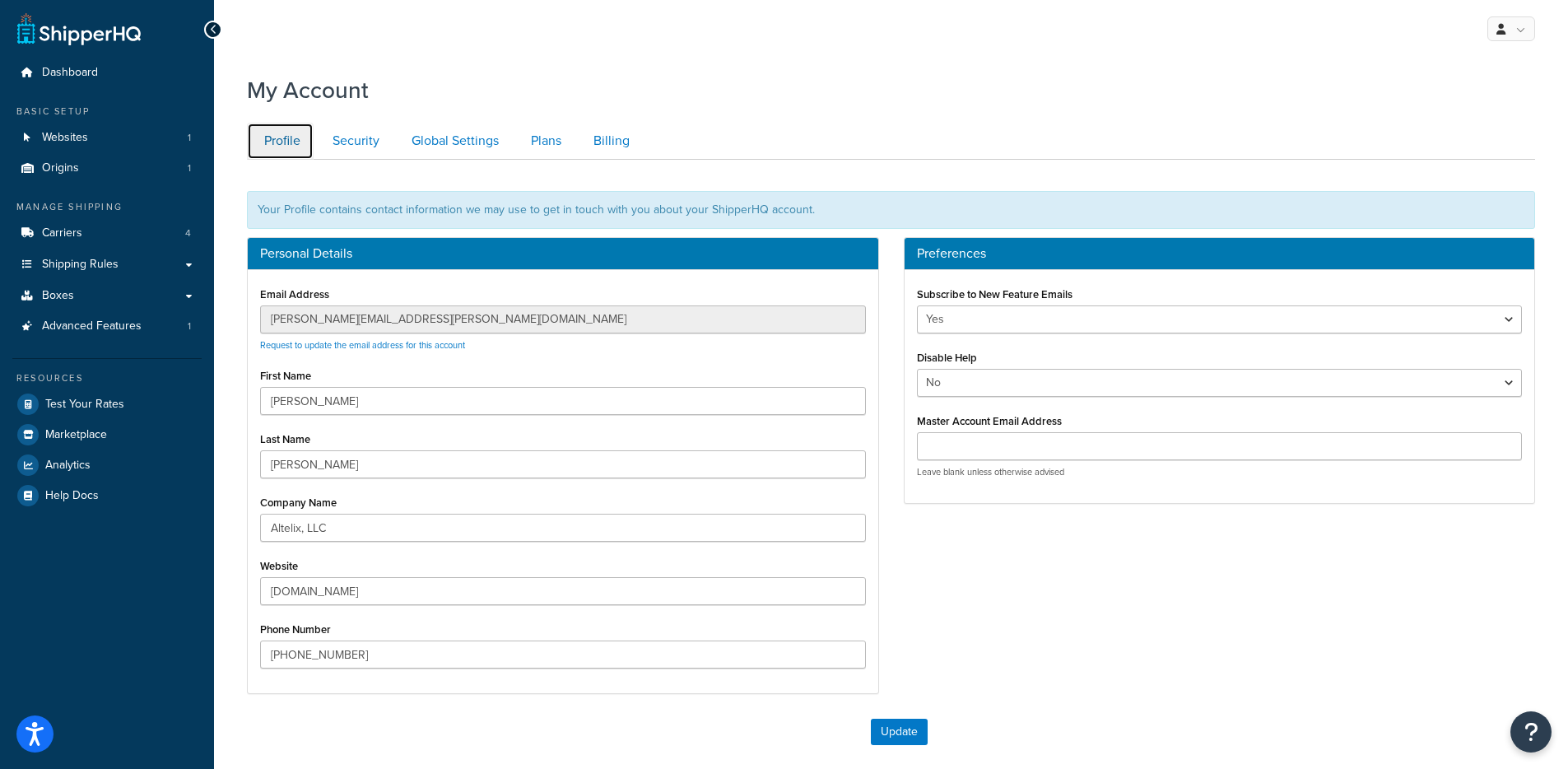
click at [297, 145] on link "Profile" at bounding box center [280, 141] width 66 height 37
click at [328, 145] on link "Security" at bounding box center [354, 141] width 77 height 37
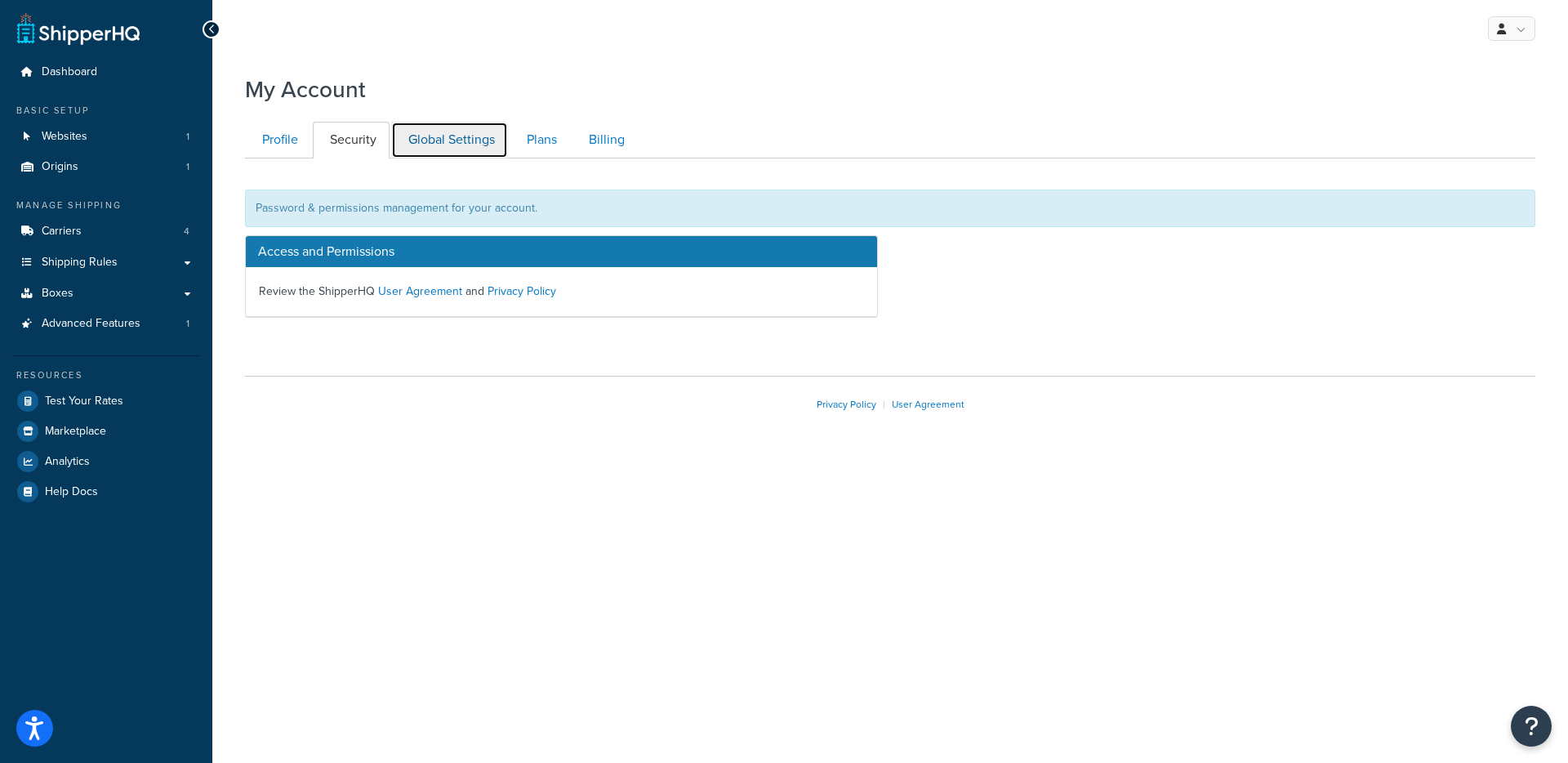
click at [427, 146] on link "Global Settings" at bounding box center [450, 140] width 116 height 37
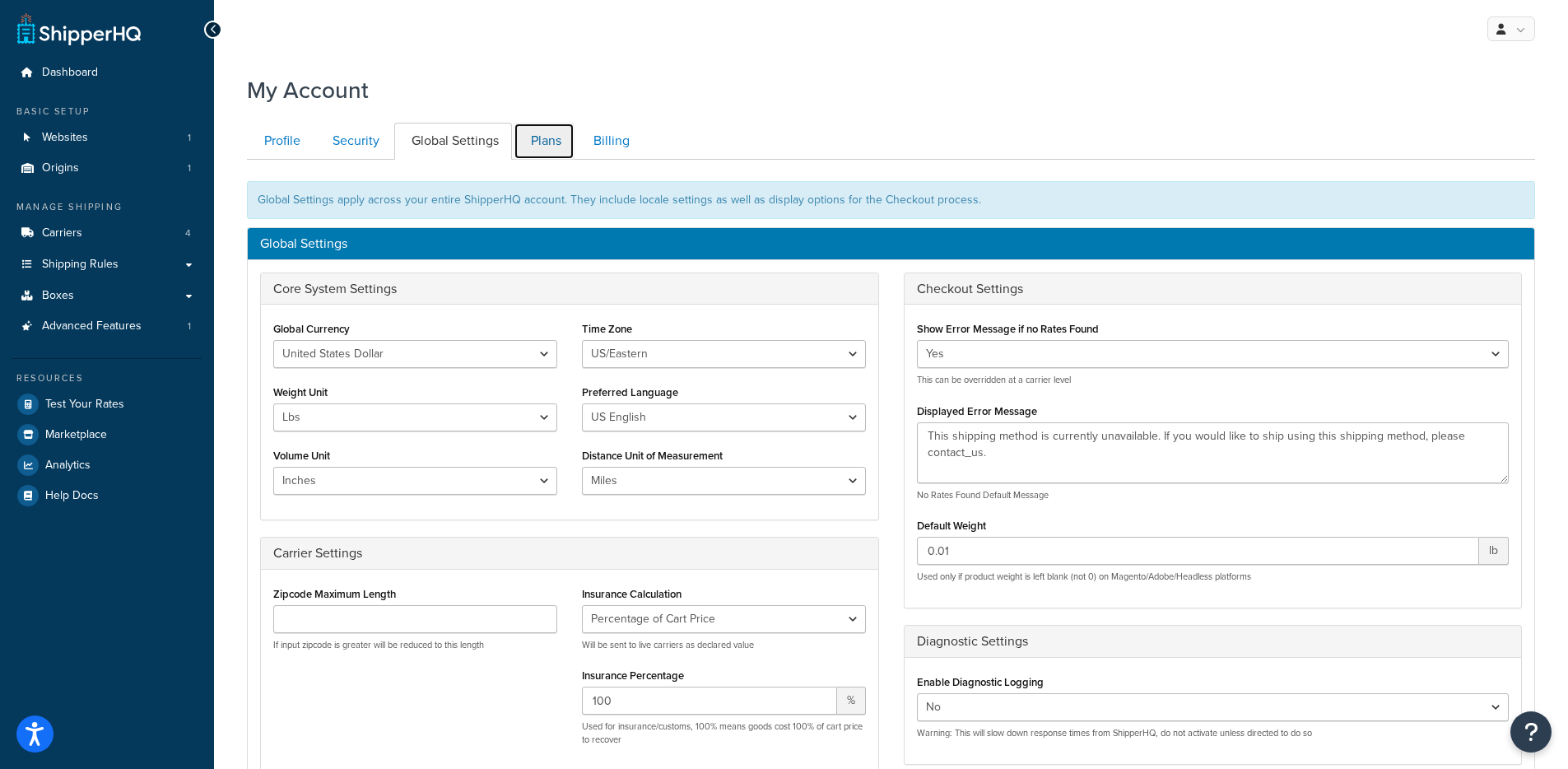
click at [521, 140] on link "Plans" at bounding box center [544, 141] width 61 height 37
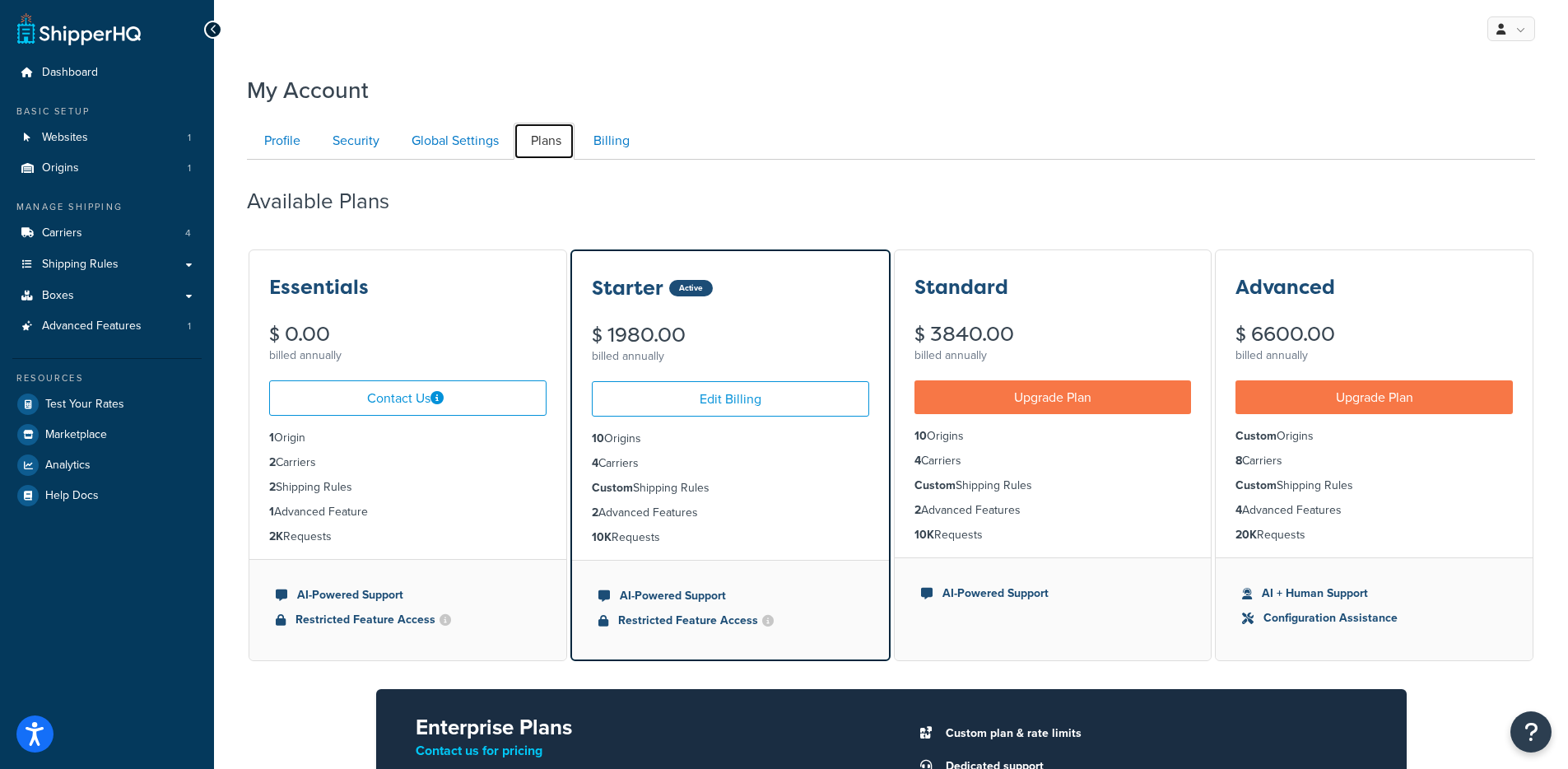
click at [573, 139] on link "Plans" at bounding box center [544, 141] width 61 height 37
click at [583, 140] on link "Billing" at bounding box center [609, 141] width 66 height 37
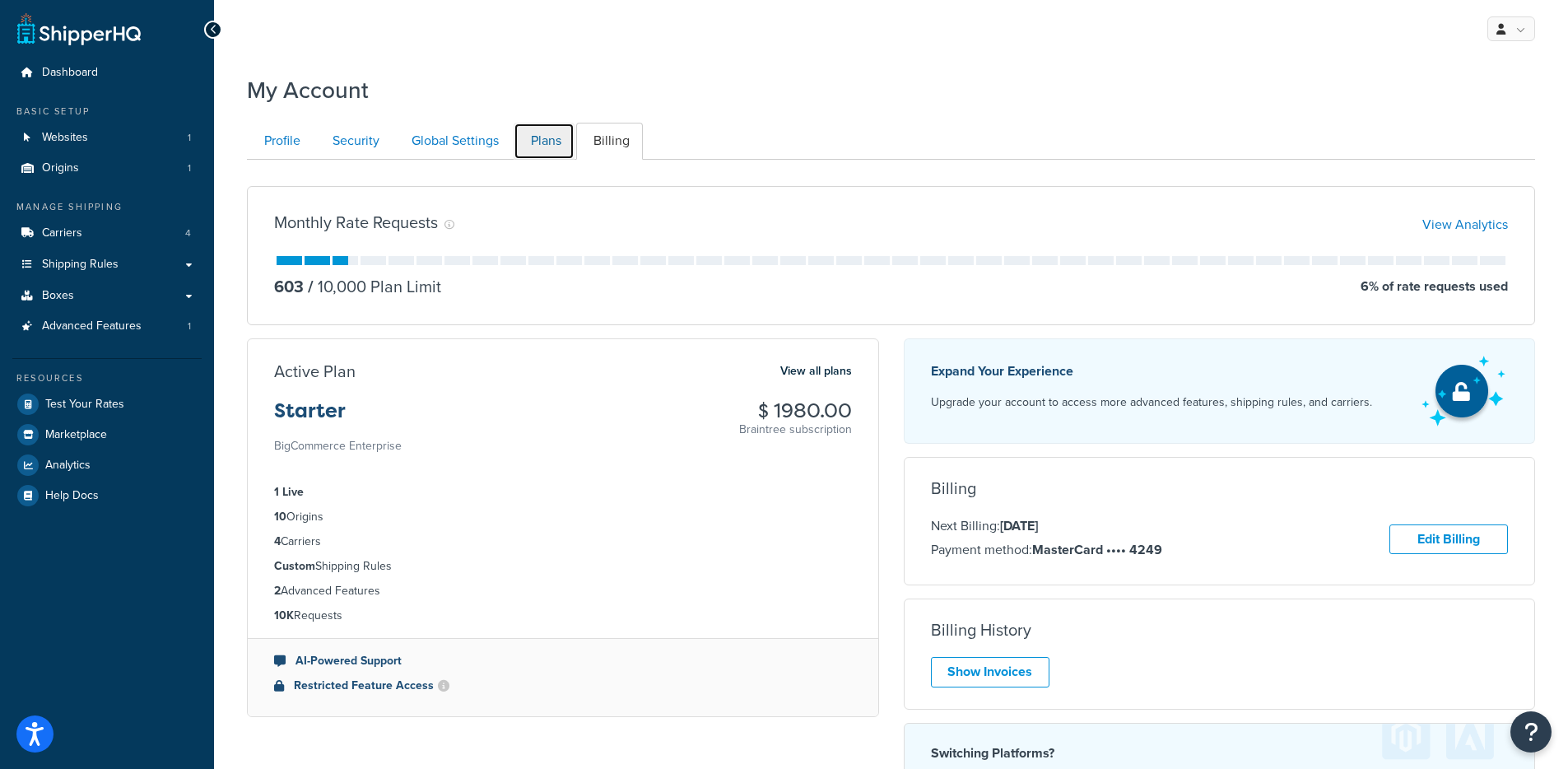
click at [539, 131] on link "Plans" at bounding box center [544, 141] width 61 height 37
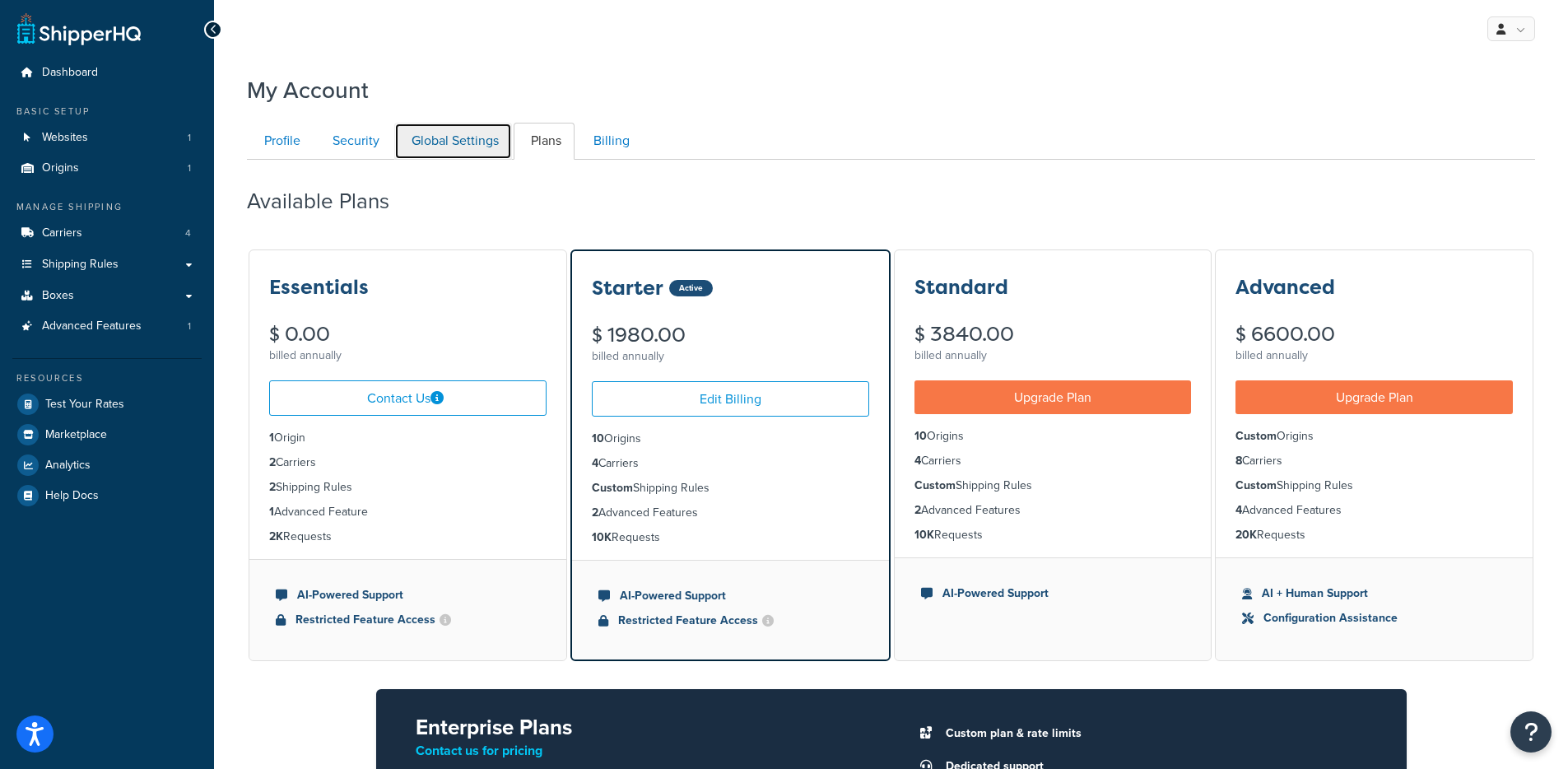
click at [454, 144] on link "Global Settings" at bounding box center [453, 141] width 117 height 37
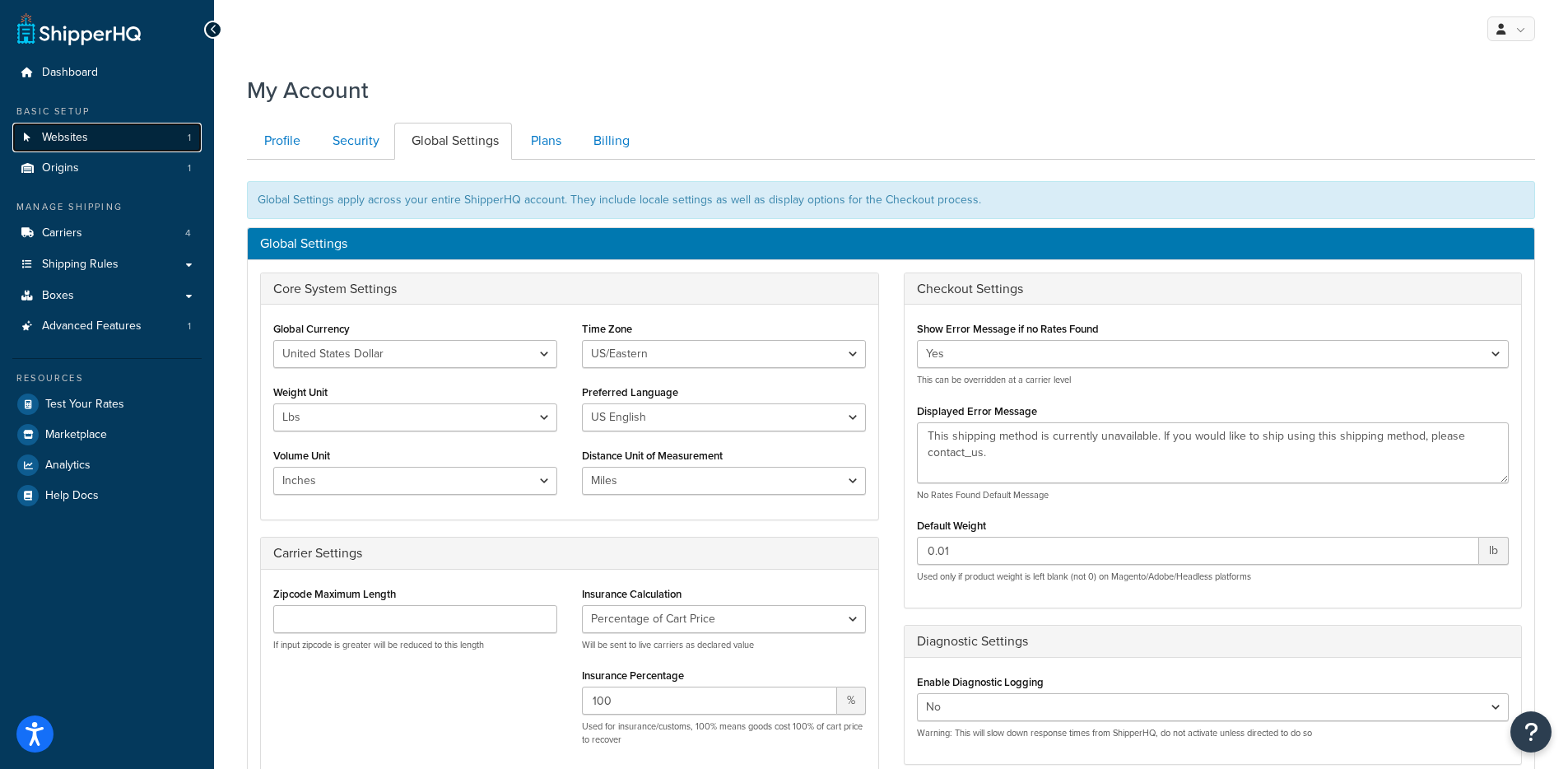
click at [71, 150] on link "Websites 1" at bounding box center [107, 138] width 190 height 31
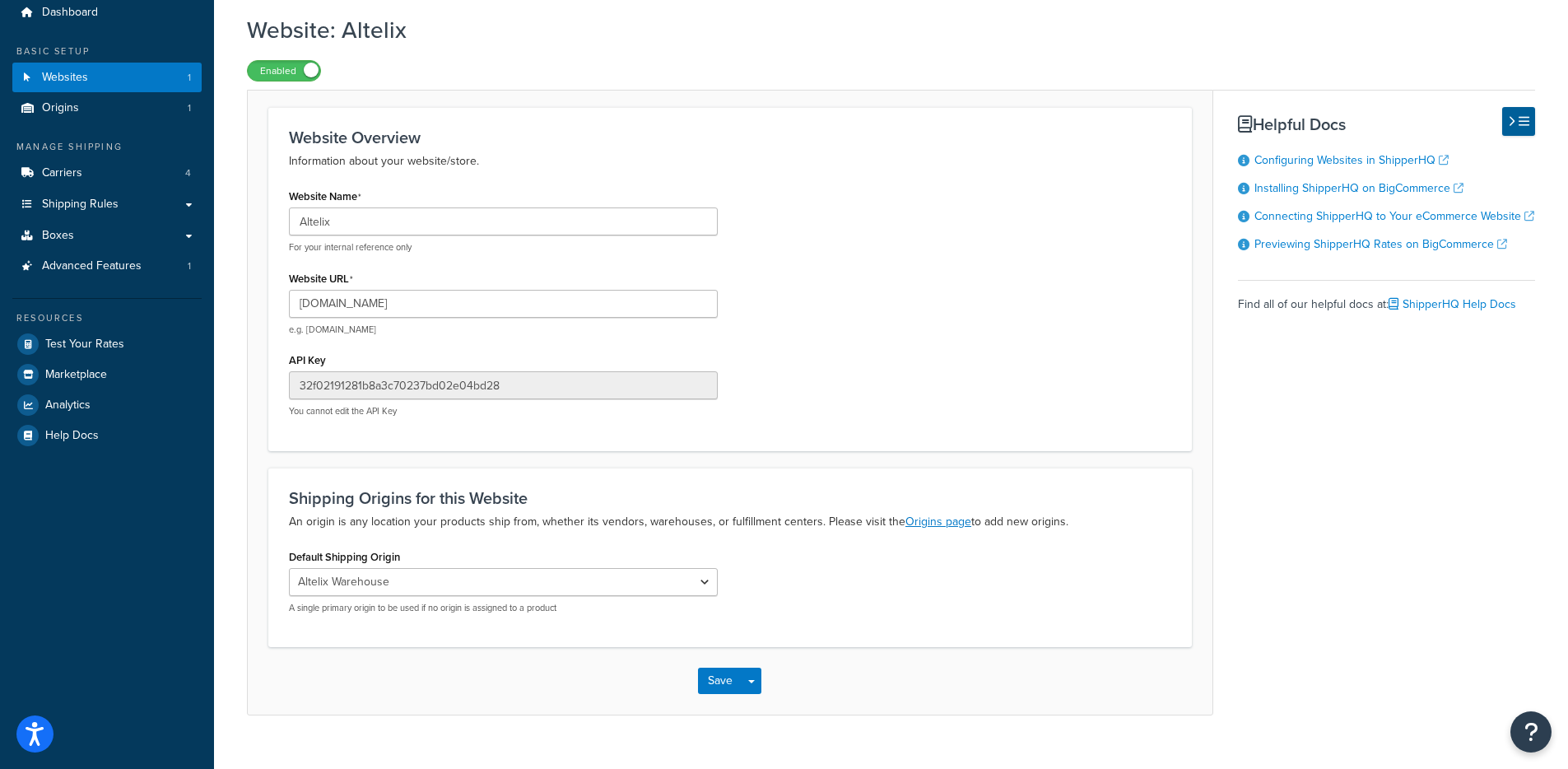
scroll to position [89, 0]
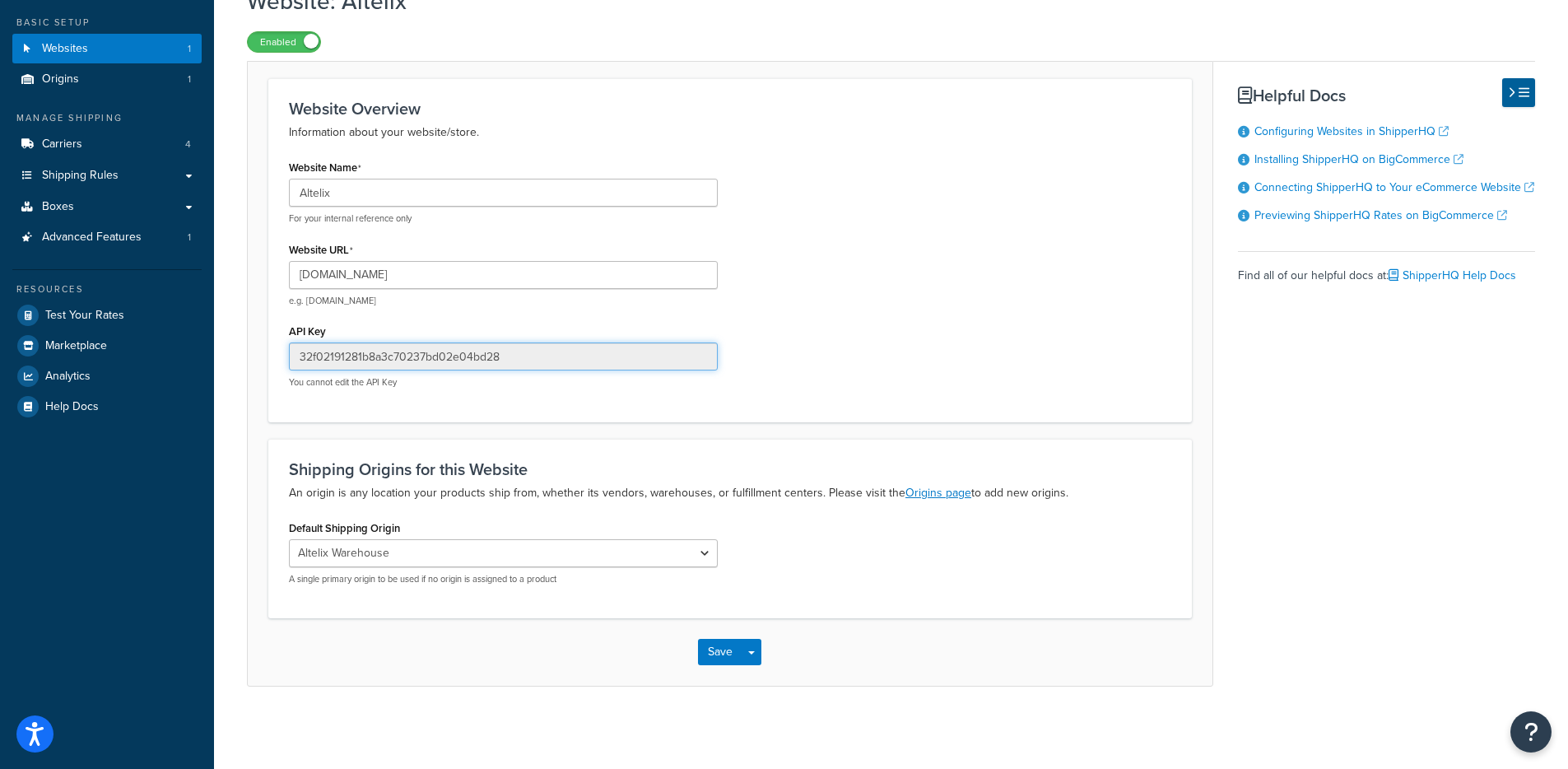
drag, startPoint x: 446, startPoint y: 345, endPoint x: 265, endPoint y: 345, distance: 181.0
click at [264, 345] on form "Website Overview Information about your website/store. Website Name Altelix For…" at bounding box center [730, 382] width 964 height 607
click at [1037, 285] on div "Website Name Altelix For your internal reference only Website URL [DOMAIN_NAME]…" at bounding box center [730, 278] width 906 height 245
click at [852, 337] on div "Website Name Altelix For your internal reference only Website URL [DOMAIN_NAME]…" at bounding box center [730, 278] width 906 height 245
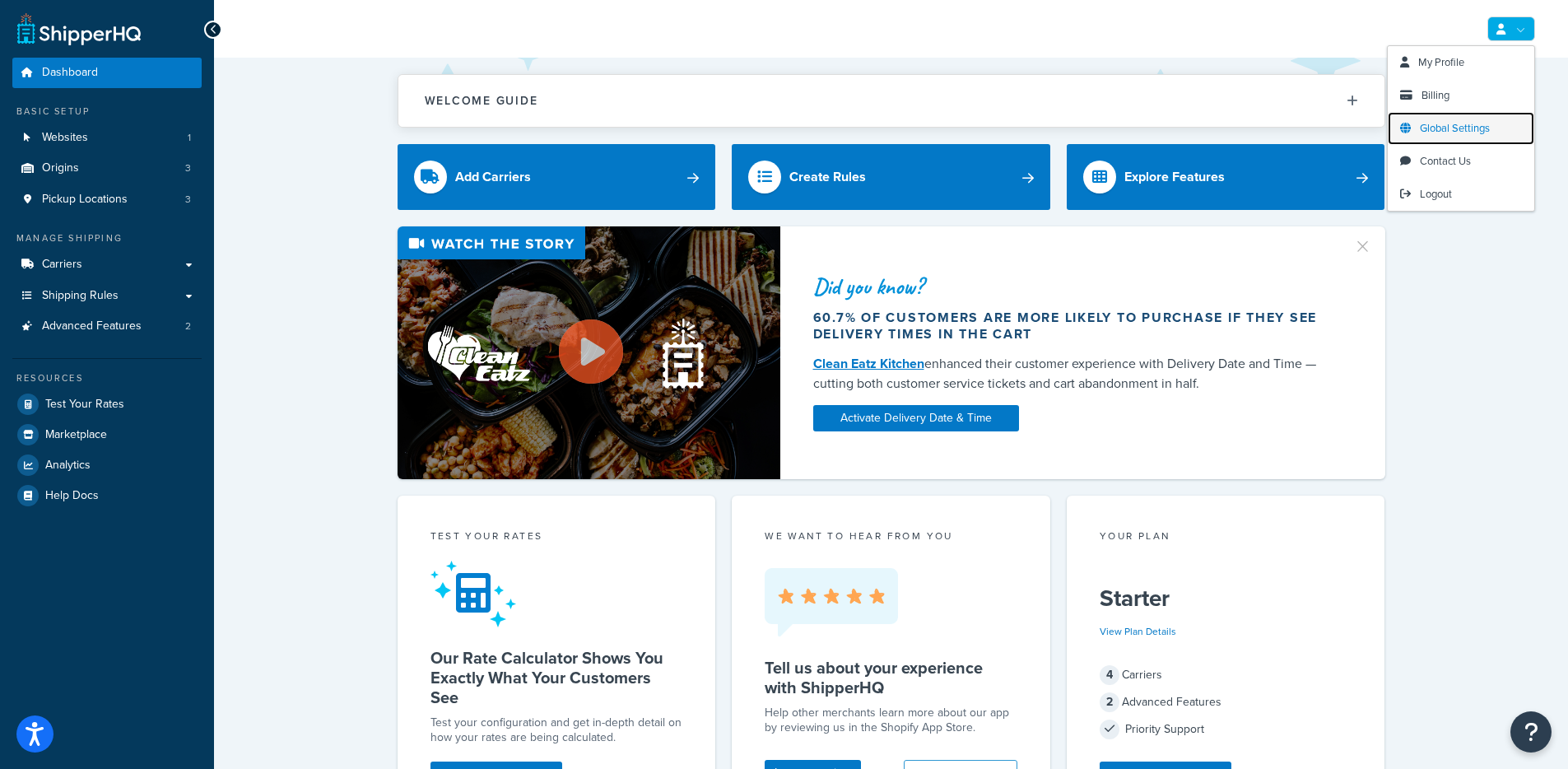
click at [1463, 123] on span "Global Settings" at bounding box center [1454, 128] width 70 height 15
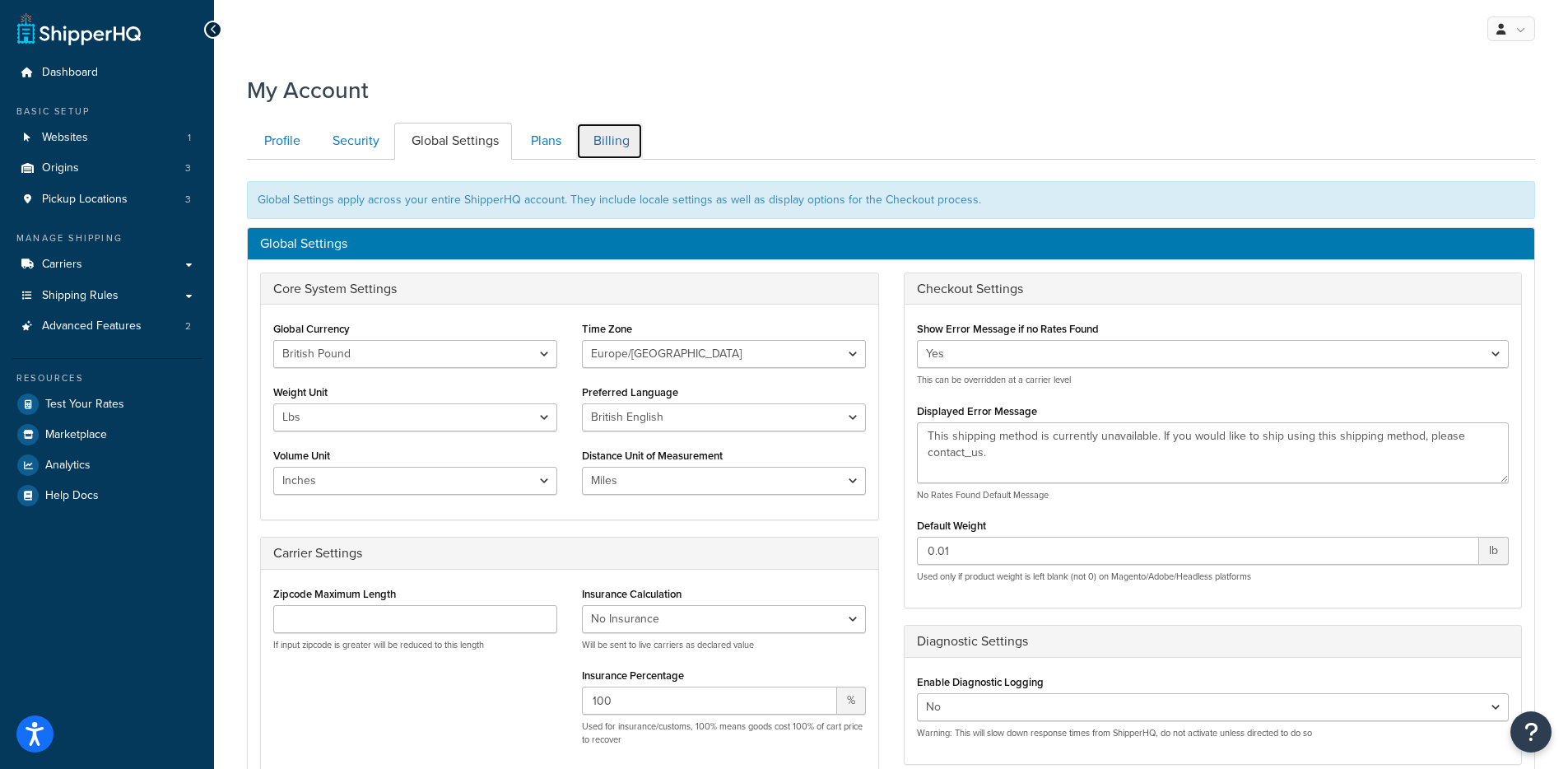
drag, startPoint x: 591, startPoint y: 152, endPoint x: 585, endPoint y: 166, distance: 15.2
click at [591, 152] on link "Billing" at bounding box center [609, 141] width 66 height 37
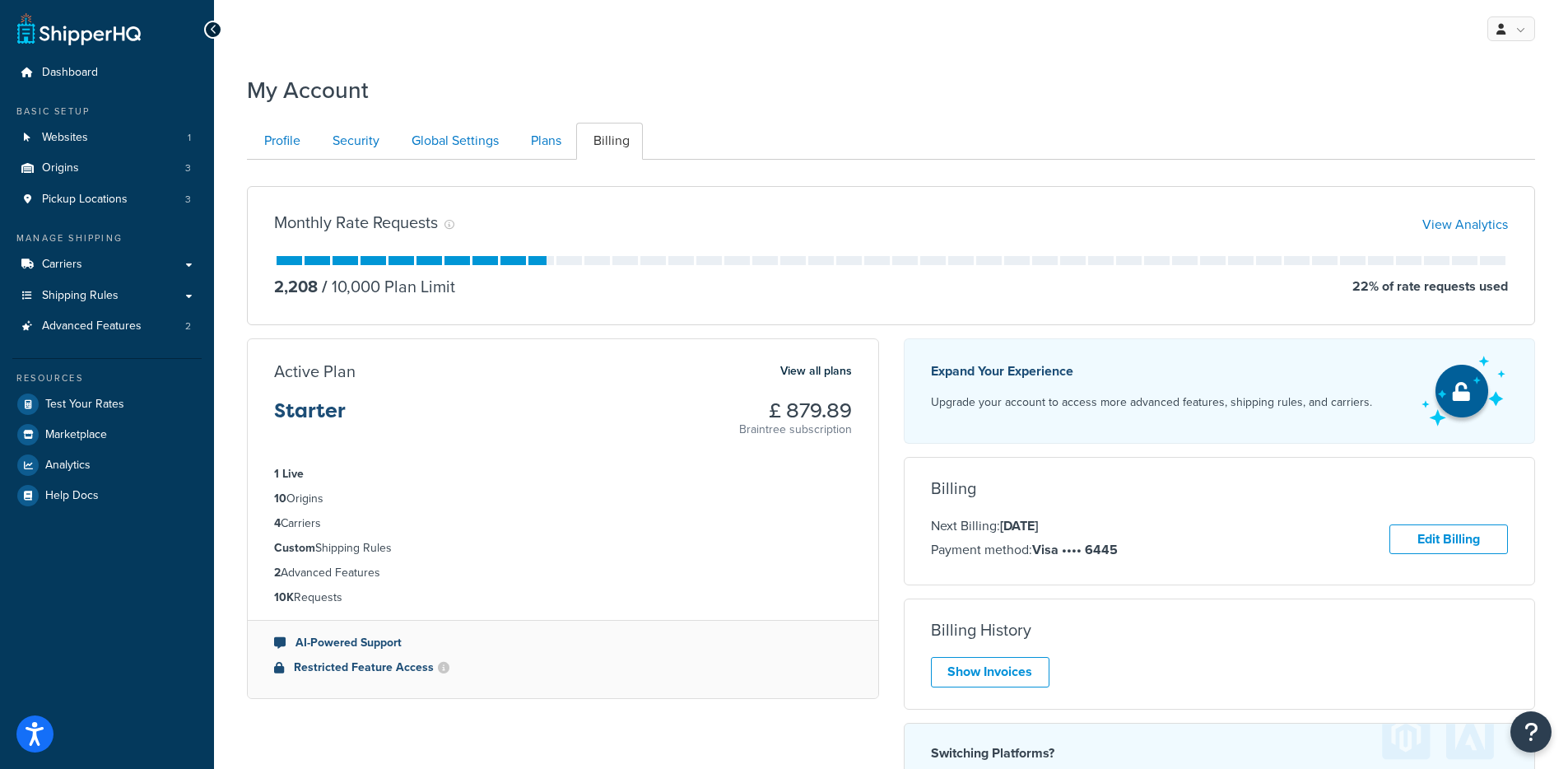
scroll to position [160, 0]
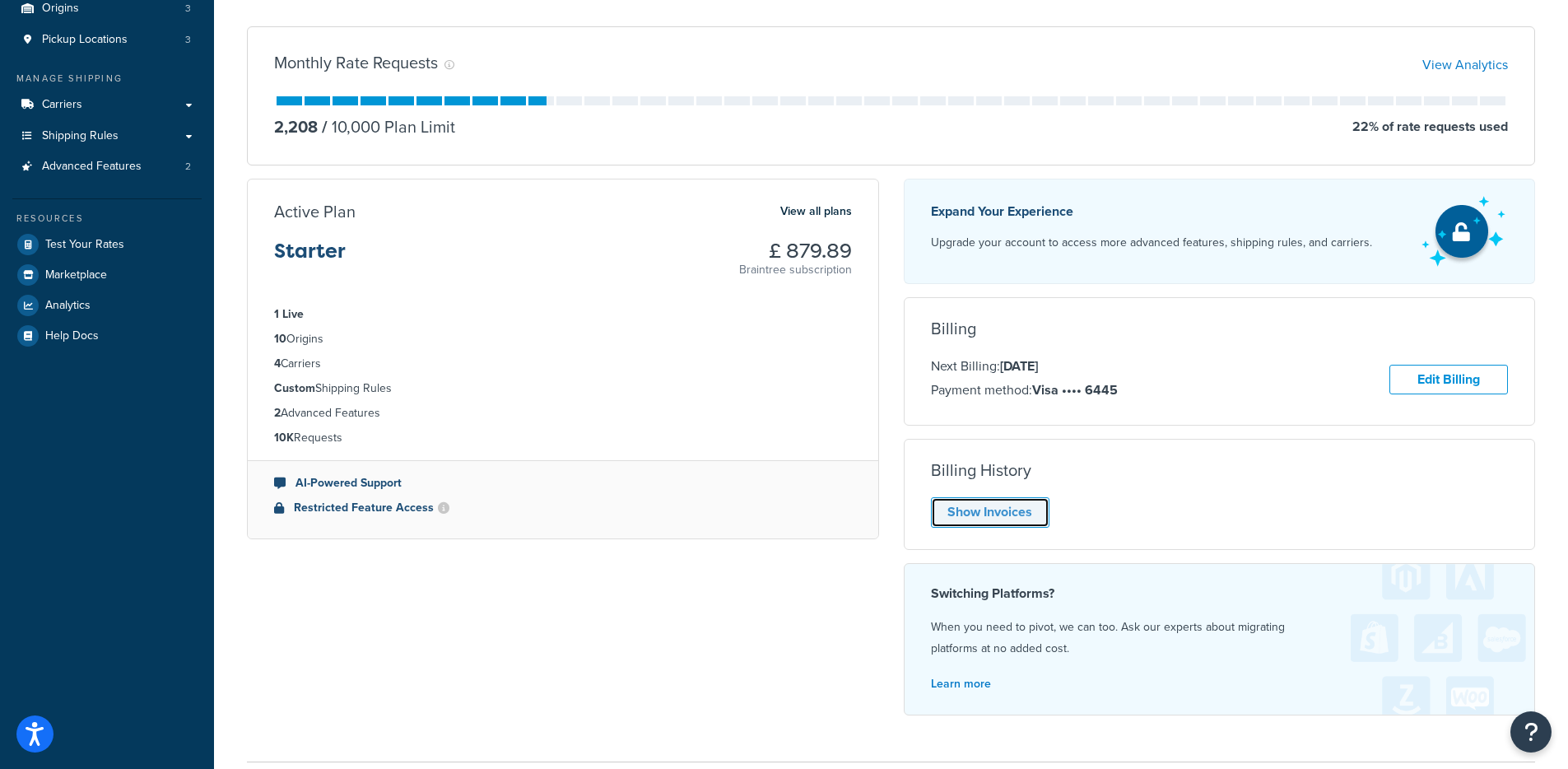
click at [1006, 506] on link "Show Invoices" at bounding box center [990, 513] width 118 height 31
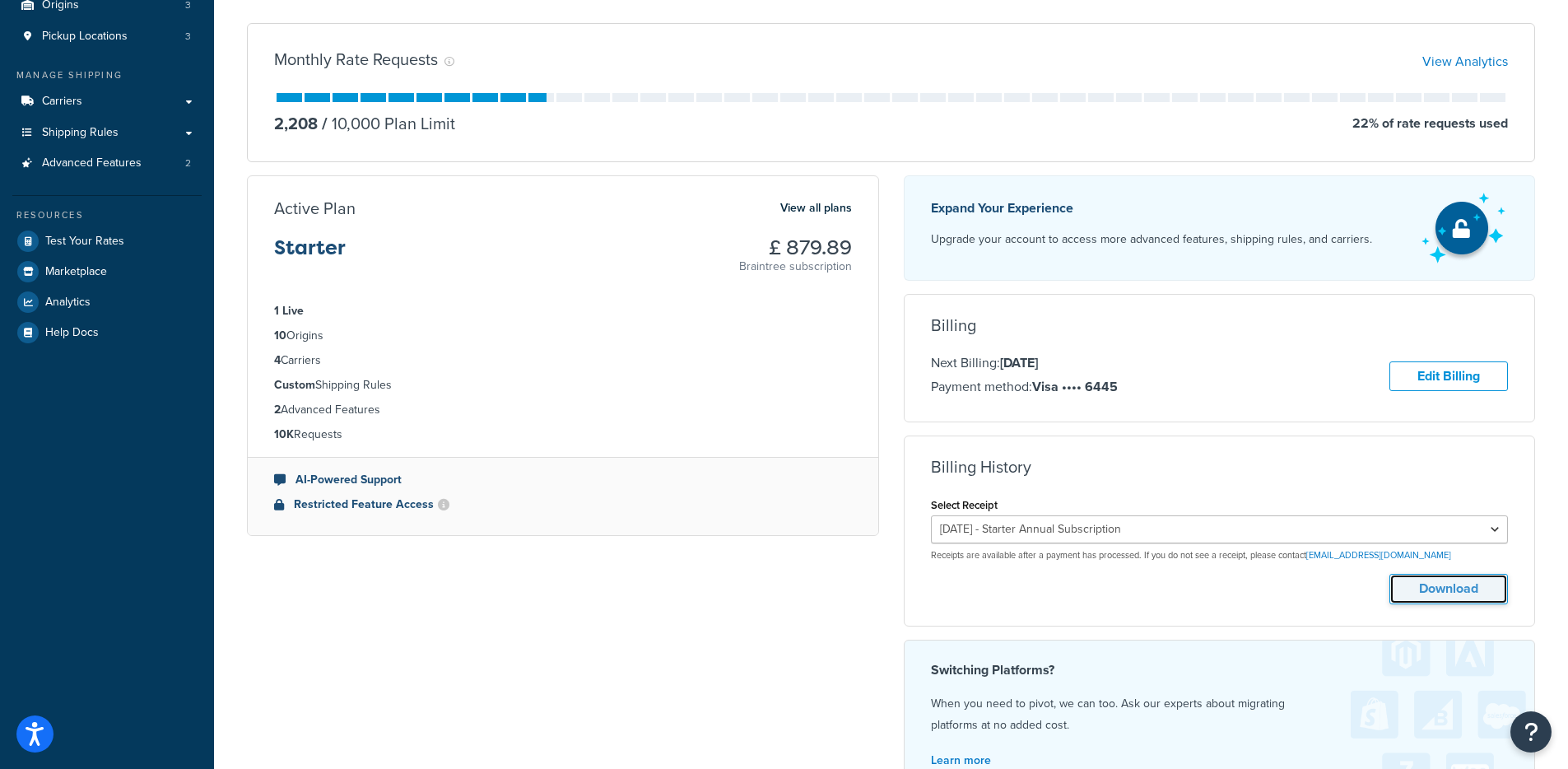
click at [1469, 584] on button "Download" at bounding box center [1448, 590] width 118 height 31
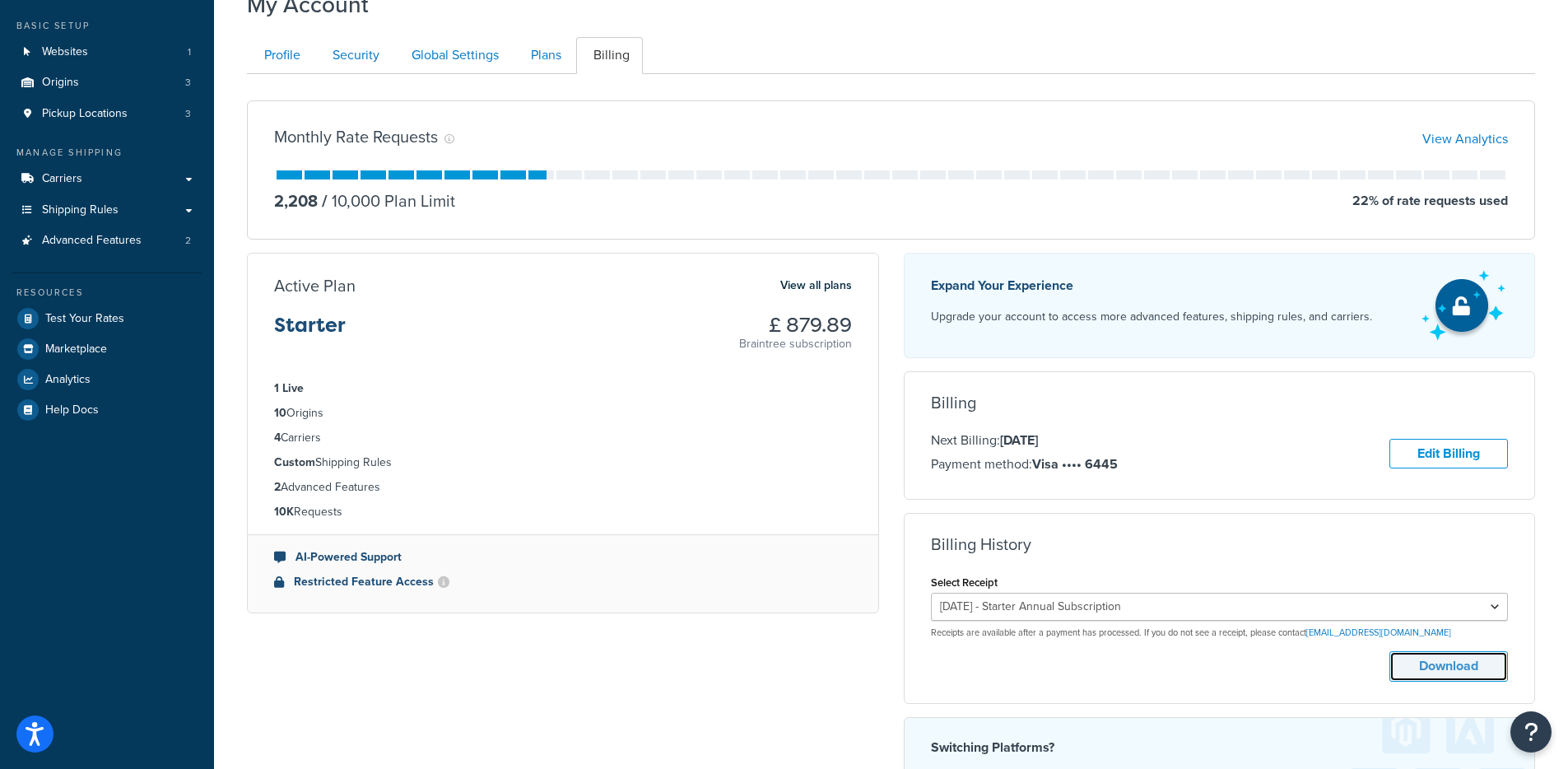
scroll to position [65, 0]
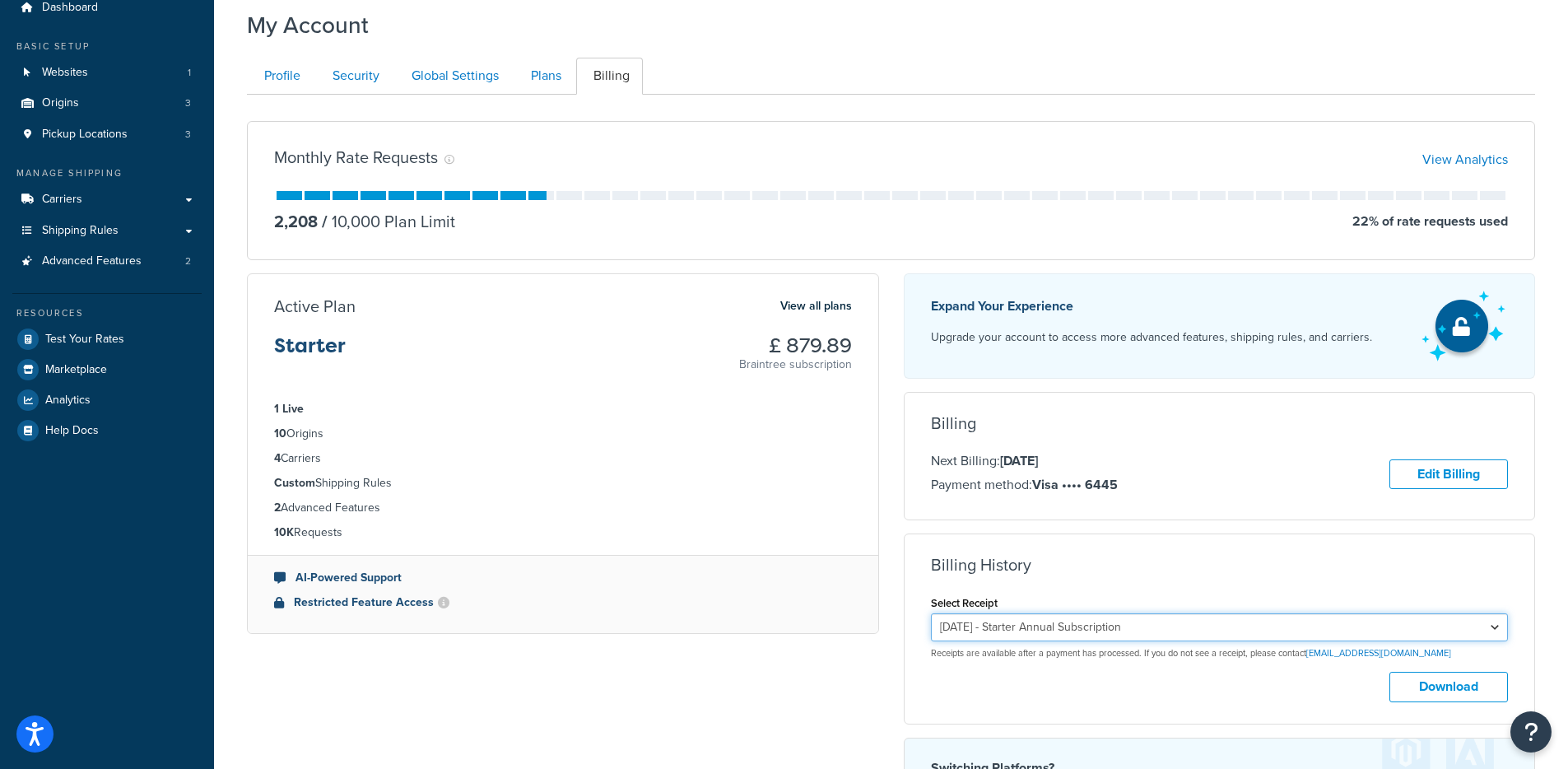
click at [1145, 624] on select "[DATE] - Starter Annual Subscription [DATE] - Starter Annual Subscription [DATE…" at bounding box center [1219, 627] width 577 height 28
